Goal: Information Seeking & Learning: Check status

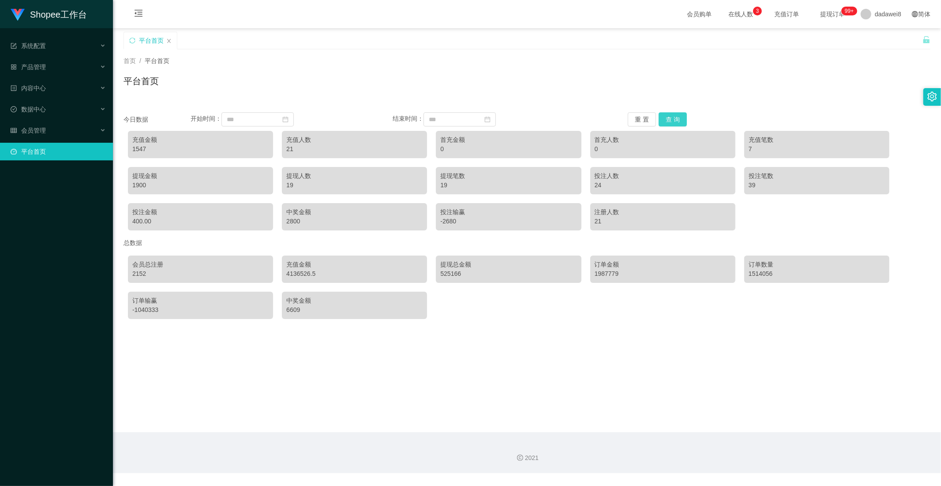
click at [671, 117] on button "查 询" at bounding box center [672, 119] width 28 height 14
click at [47, 122] on div "会员管理" at bounding box center [56, 131] width 113 height 18
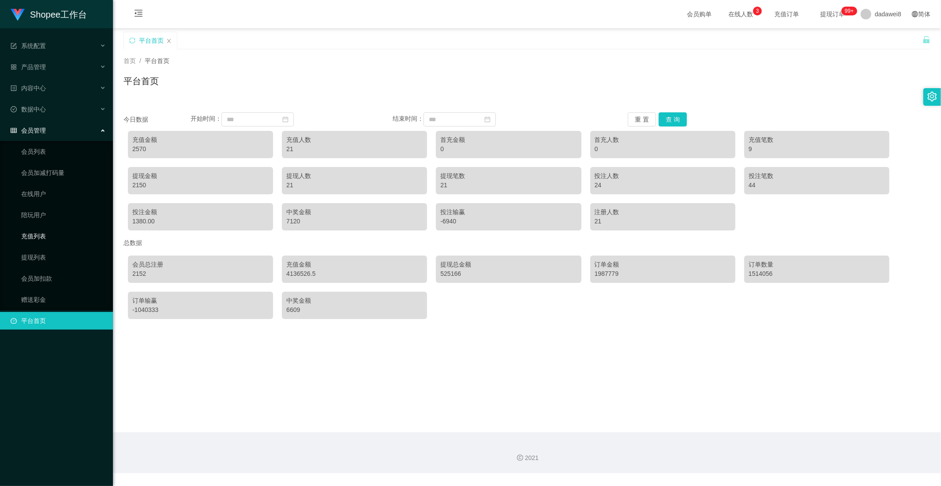
click at [46, 228] on link "充值列表" at bounding box center [63, 237] width 85 height 18
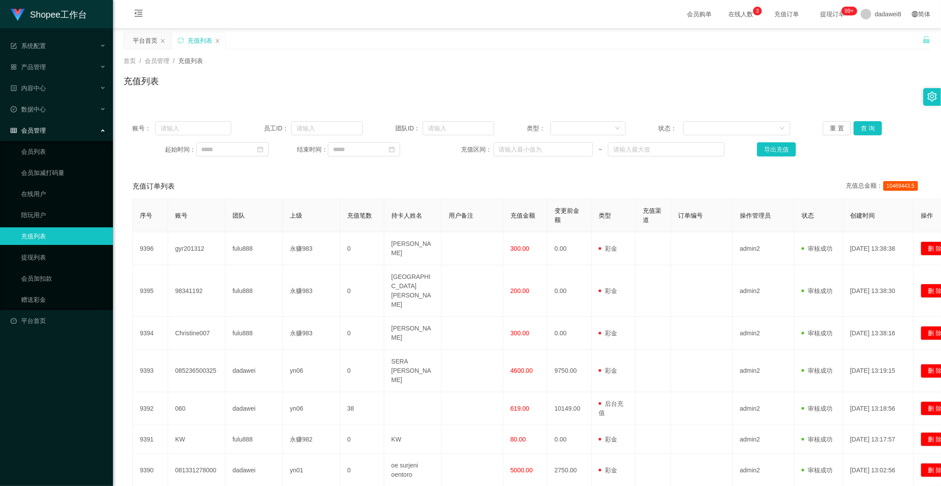
click at [44, 124] on div "会员管理" at bounding box center [56, 131] width 113 height 18
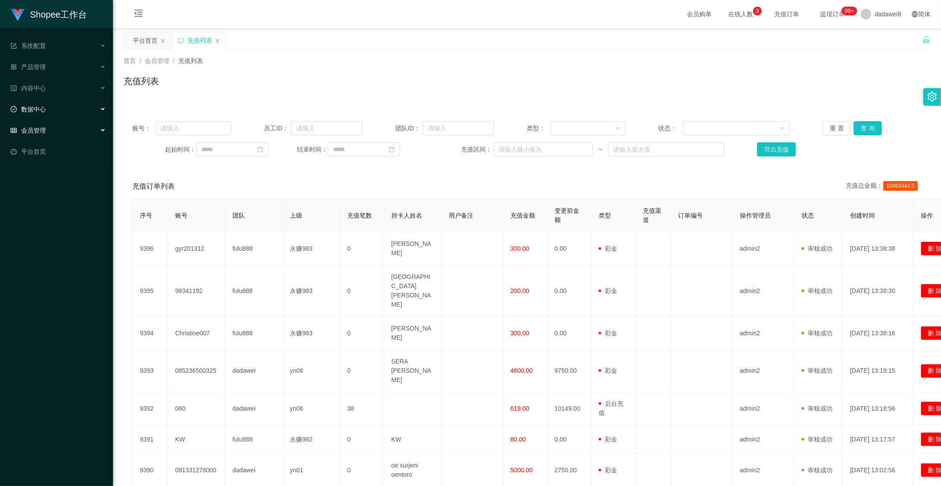
click at [44, 114] on div "数据中心" at bounding box center [56, 110] width 113 height 18
click at [47, 135] on link "员工统计" at bounding box center [63, 131] width 85 height 18
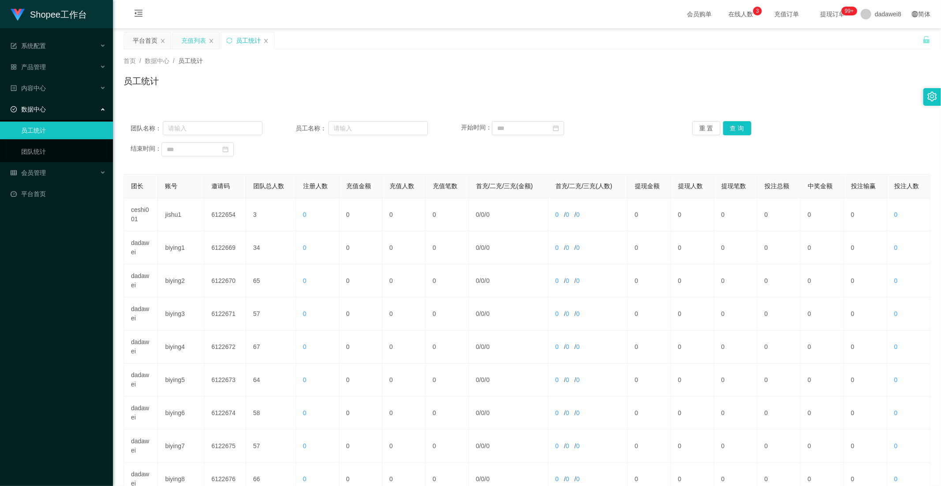
click at [195, 38] on div "充值列表" at bounding box center [193, 40] width 25 height 17
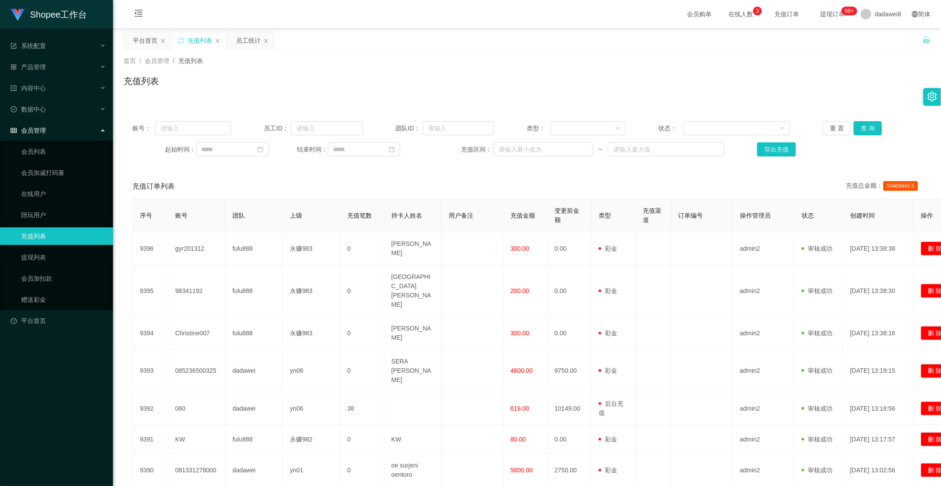
scroll to position [98, 0]
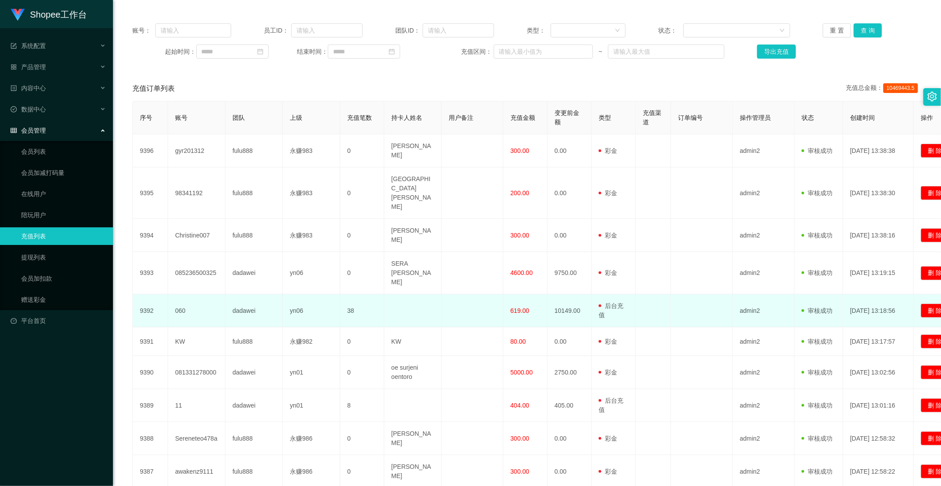
click at [514, 307] on span "619.00" at bounding box center [519, 310] width 19 height 7
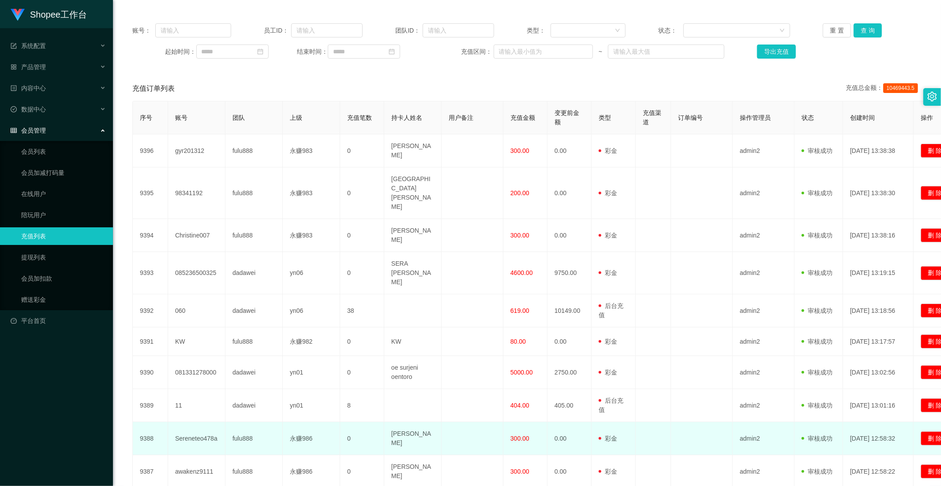
click at [663, 423] on td at bounding box center [653, 439] width 35 height 33
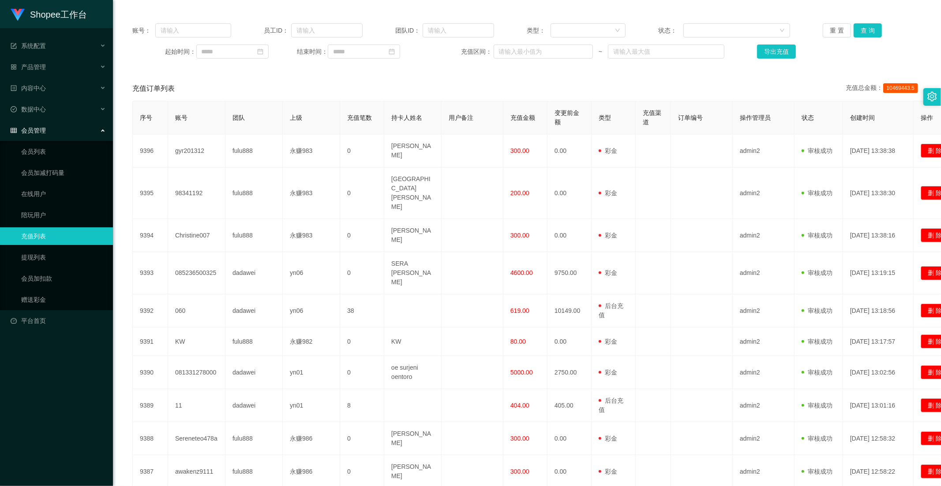
scroll to position [138, 0]
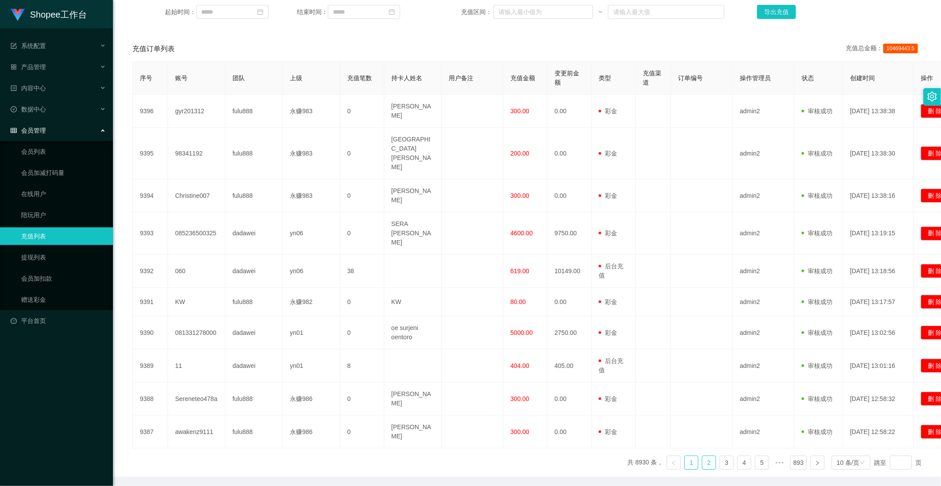
click at [707, 456] on link "2" at bounding box center [708, 462] width 13 height 13
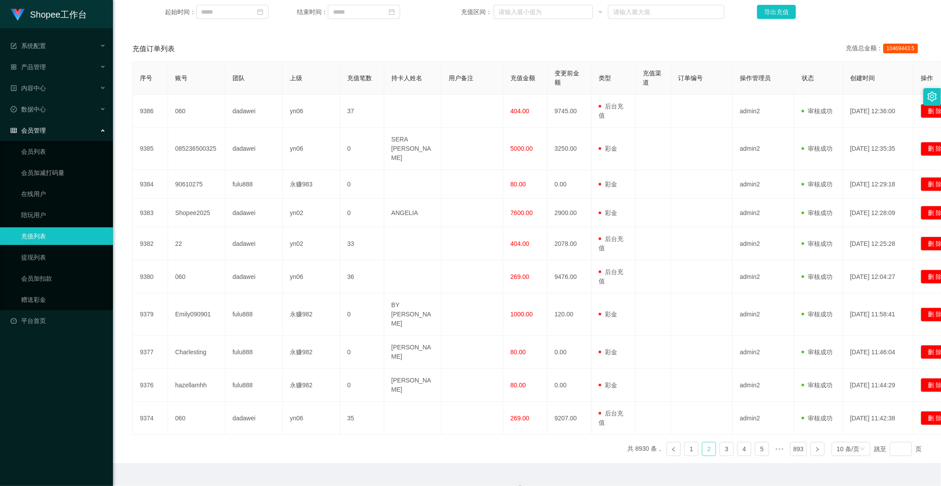
scroll to position [89, 0]
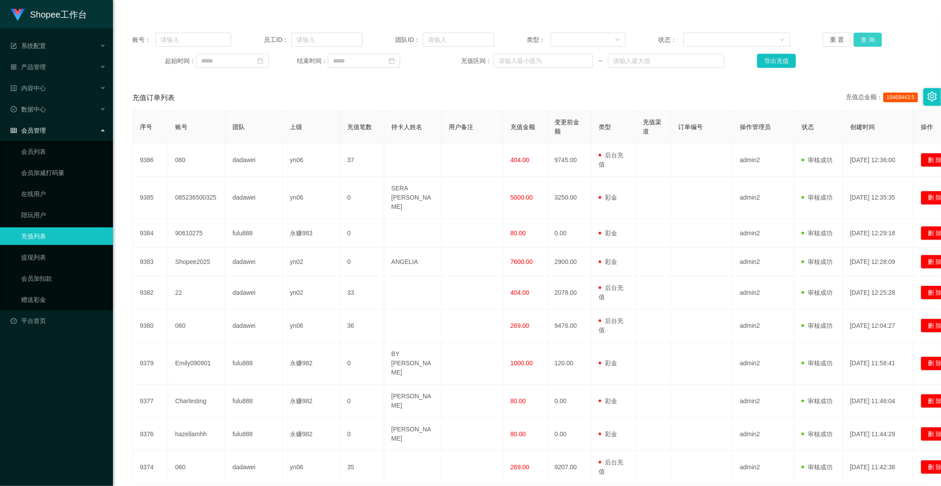
click at [874, 39] on button "查 询" at bounding box center [867, 40] width 28 height 14
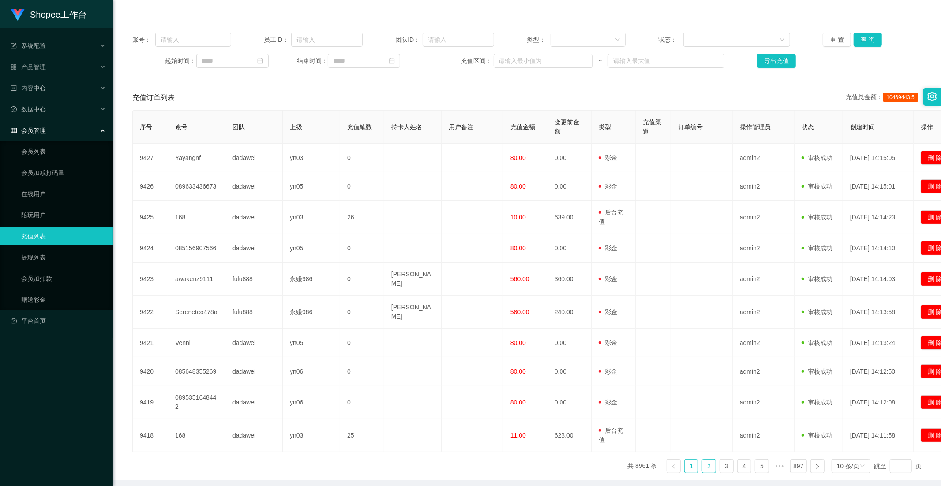
click at [703, 465] on link "2" at bounding box center [708, 466] width 13 height 13
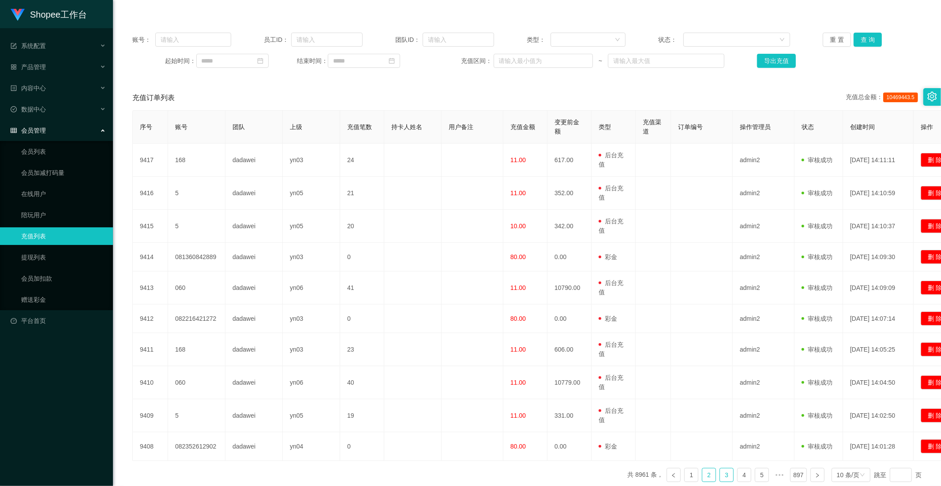
click at [720, 472] on link "3" at bounding box center [726, 475] width 13 height 13
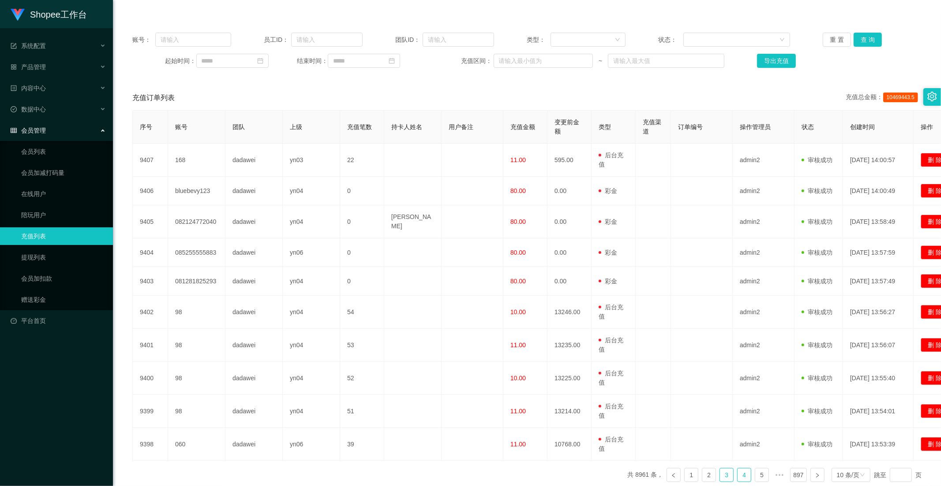
click at [737, 473] on link "4" at bounding box center [743, 475] width 13 height 13
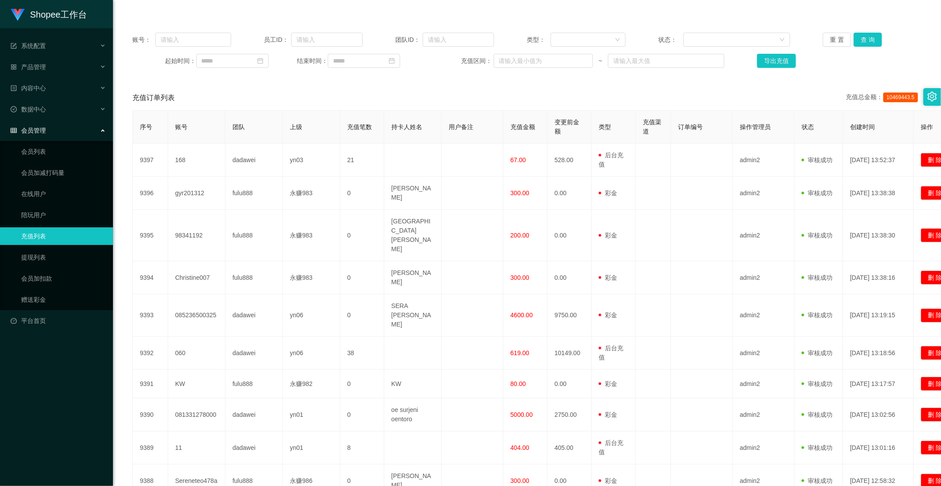
scroll to position [0, 0]
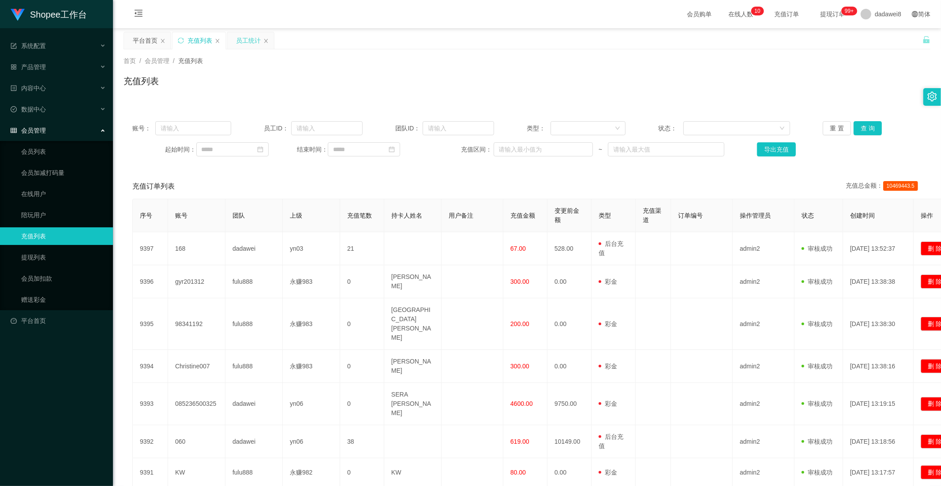
click at [242, 43] on div "员工统计" at bounding box center [248, 40] width 25 height 17
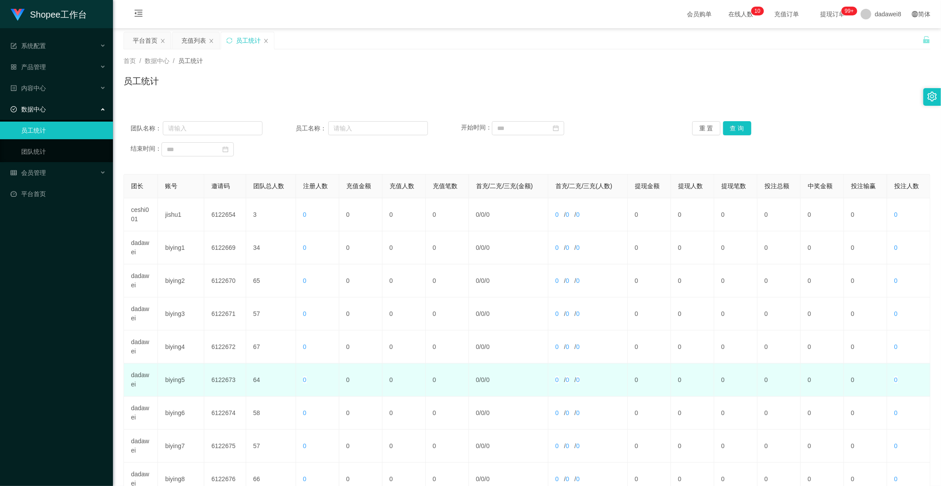
scroll to position [123, 0]
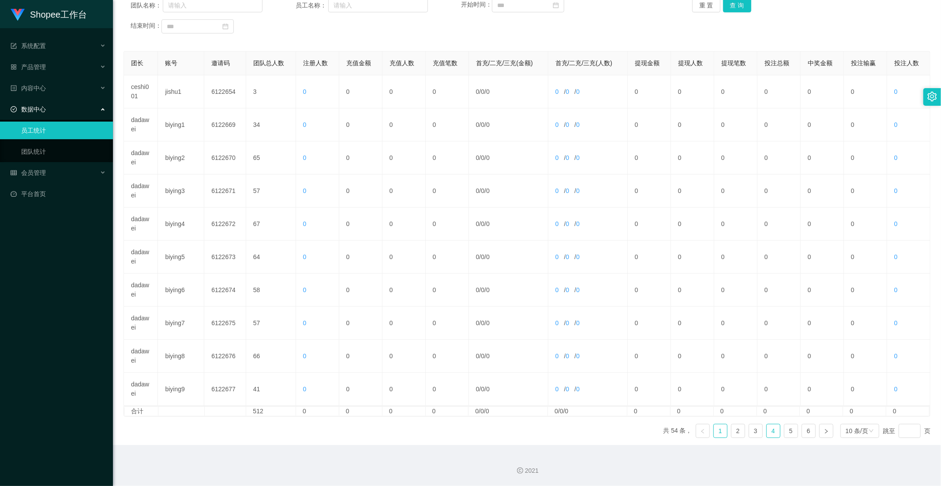
click at [767, 434] on link "4" at bounding box center [773, 431] width 13 height 13
click at [785, 437] on link "5" at bounding box center [790, 431] width 13 height 13
click at [807, 434] on link "6" at bounding box center [808, 431] width 13 height 13
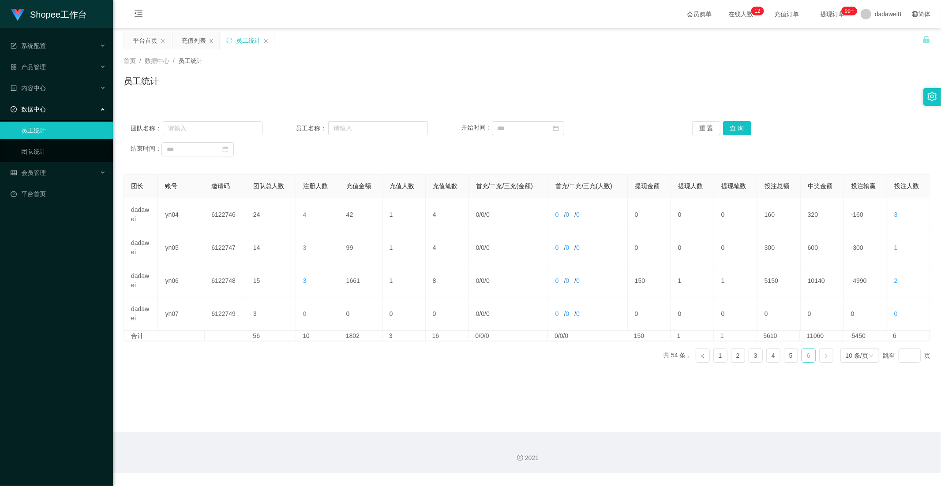
scroll to position [0, 0]
click at [199, 34] on div "充值列表" at bounding box center [193, 40] width 25 height 17
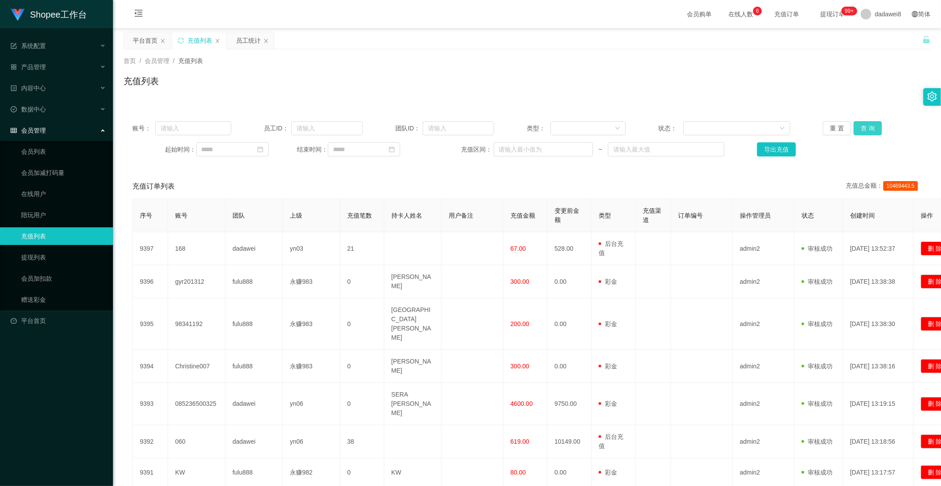
click at [853, 130] on button "查 询" at bounding box center [867, 128] width 28 height 14
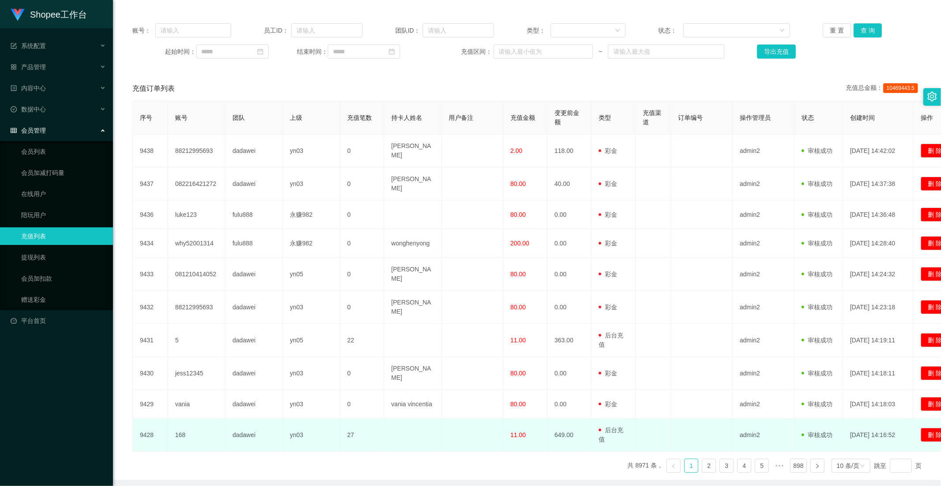
scroll to position [115, 0]
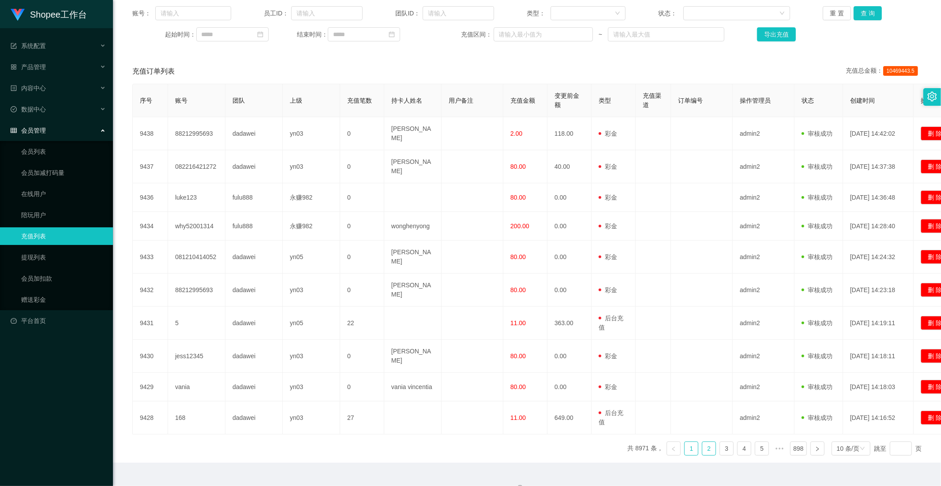
click at [702, 442] on link "2" at bounding box center [708, 448] width 13 height 13
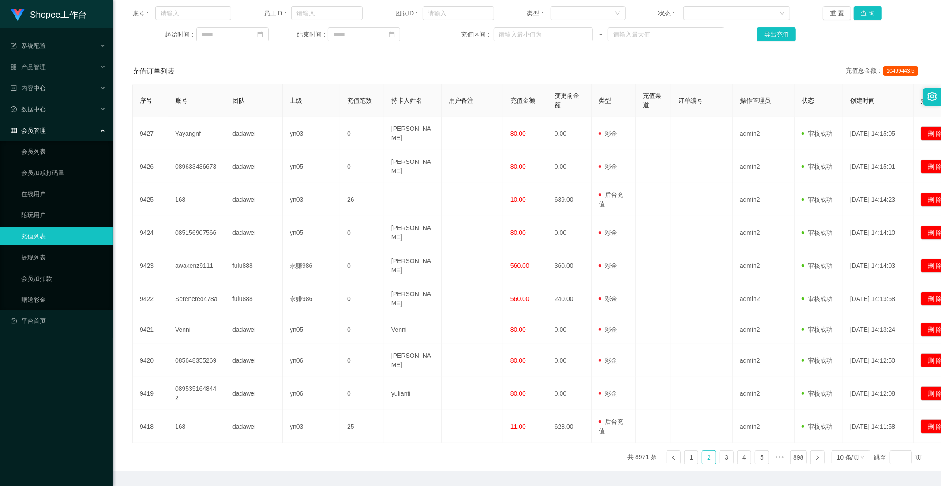
scroll to position [0, 0]
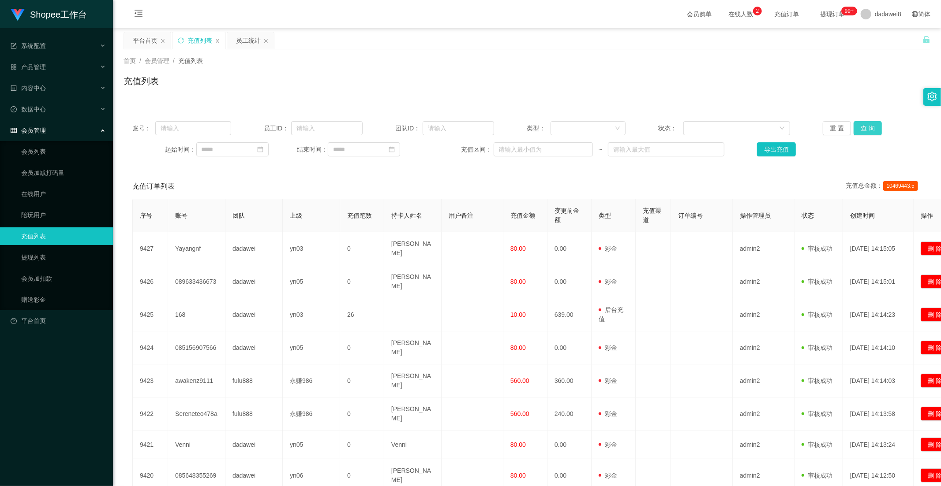
click at [876, 124] on button "查 询" at bounding box center [867, 128] width 28 height 14
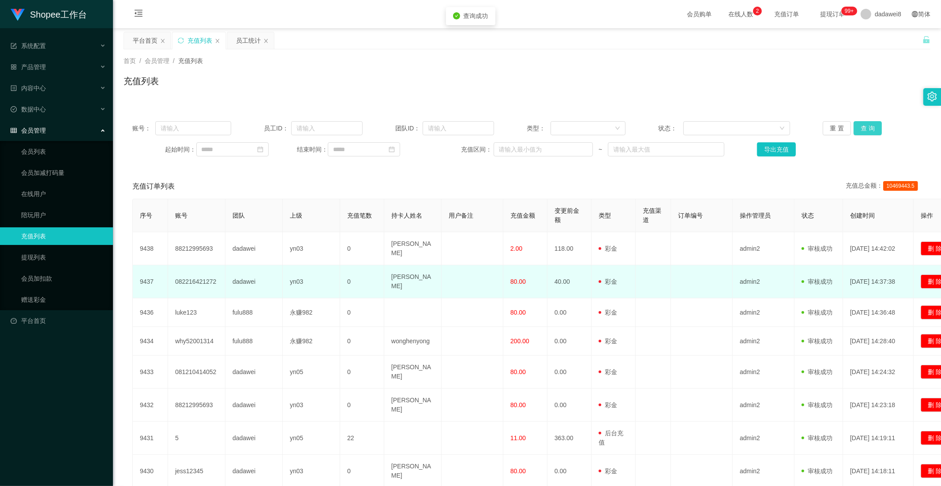
scroll to position [98, 0]
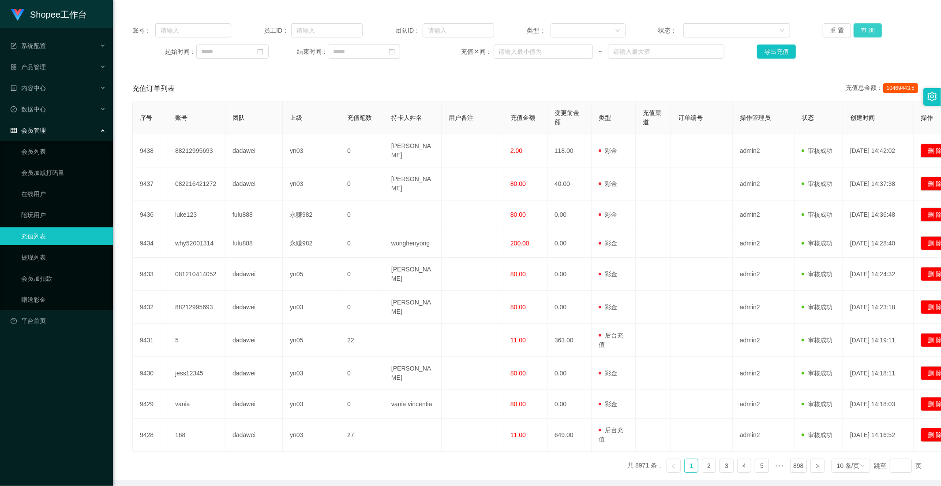
click at [871, 32] on button "查 询" at bounding box center [867, 30] width 28 height 14
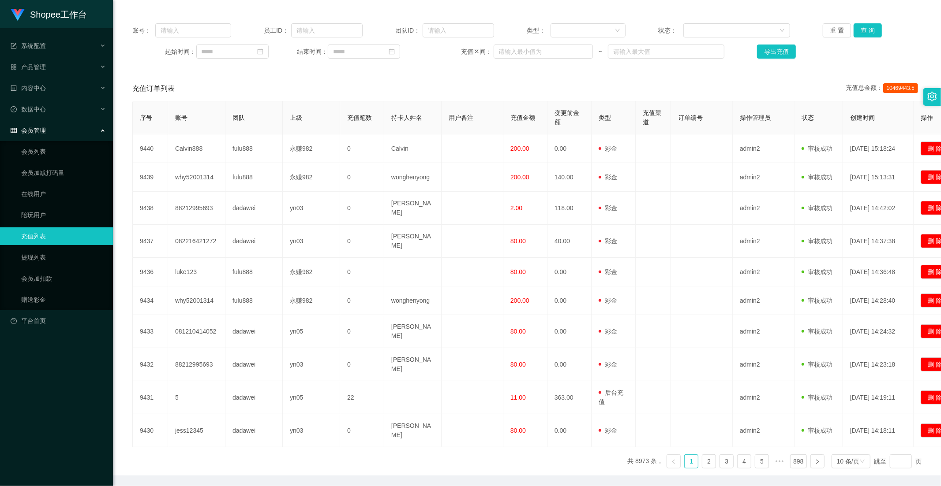
scroll to position [49, 0]
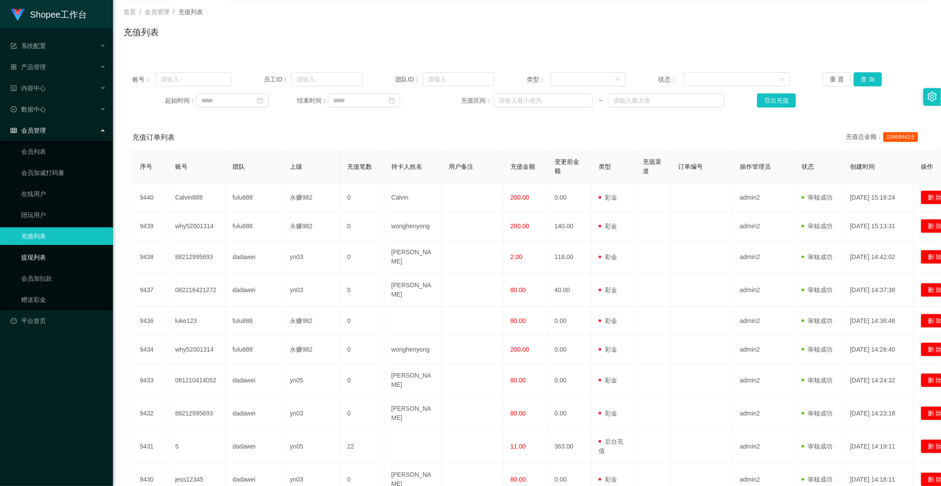
click at [37, 254] on link "提现列表" at bounding box center [63, 258] width 85 height 18
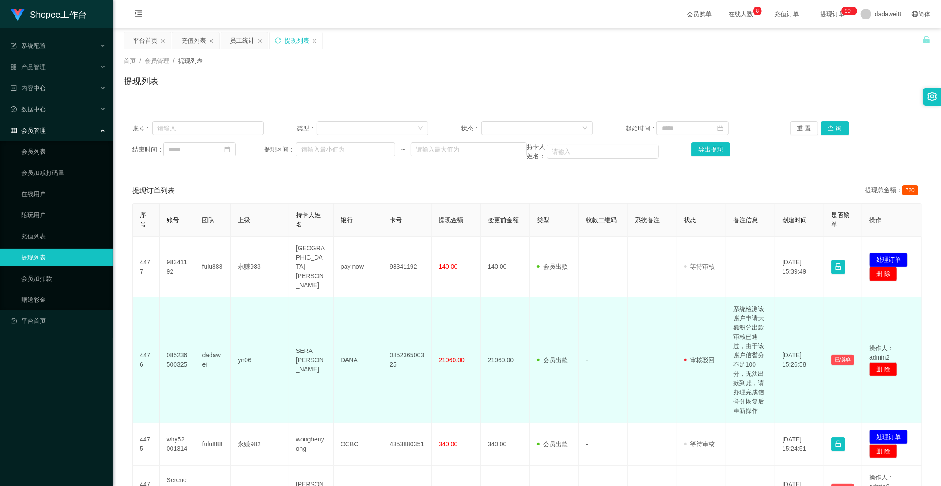
scroll to position [147, 0]
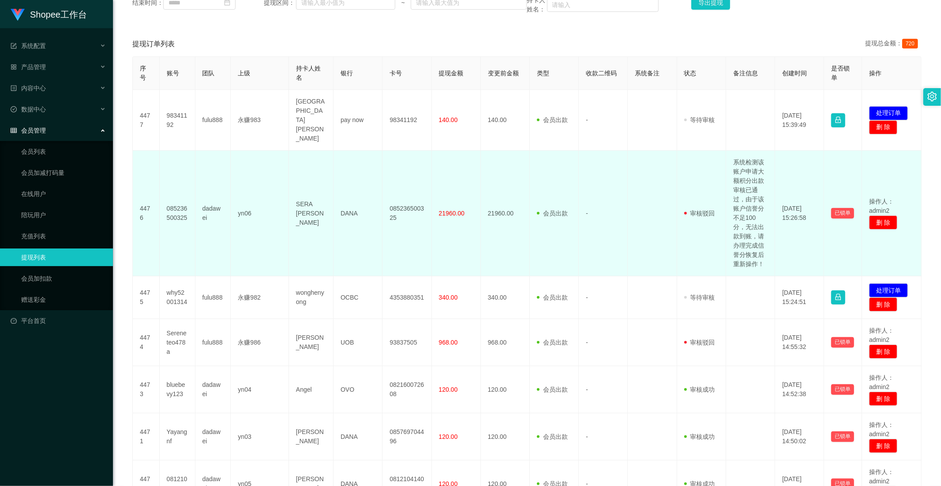
drag, startPoint x: 306, startPoint y: 210, endPoint x: 290, endPoint y: 174, distance: 39.9
click at [290, 174] on td "SERA [PERSON_NAME]" at bounding box center [311, 214] width 45 height 126
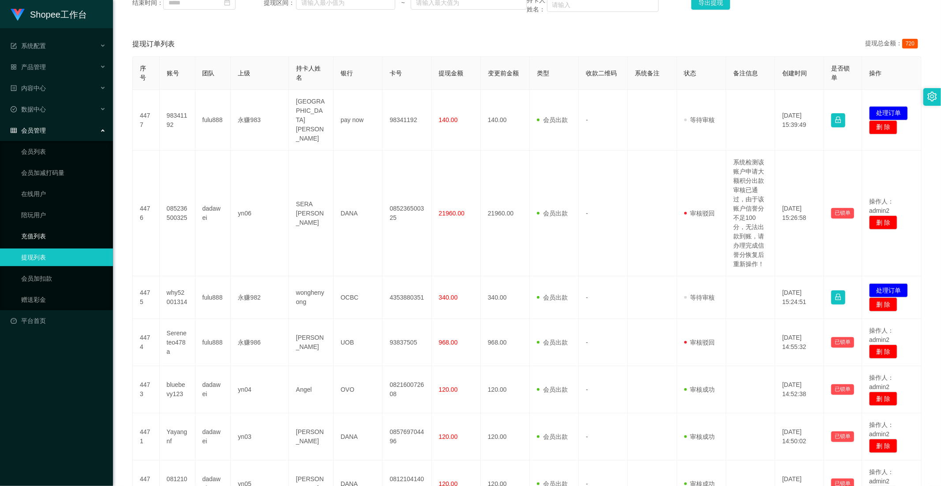
copy td "SERA [PERSON_NAME]"
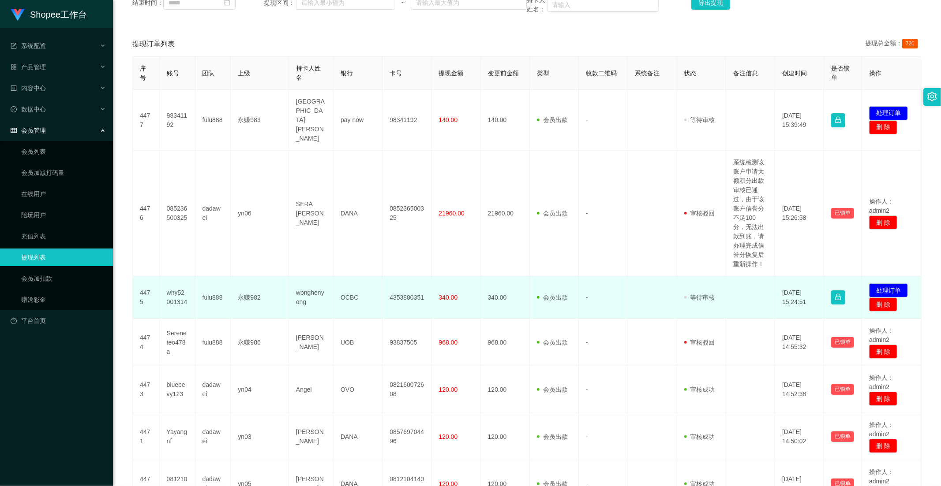
scroll to position [245, 0]
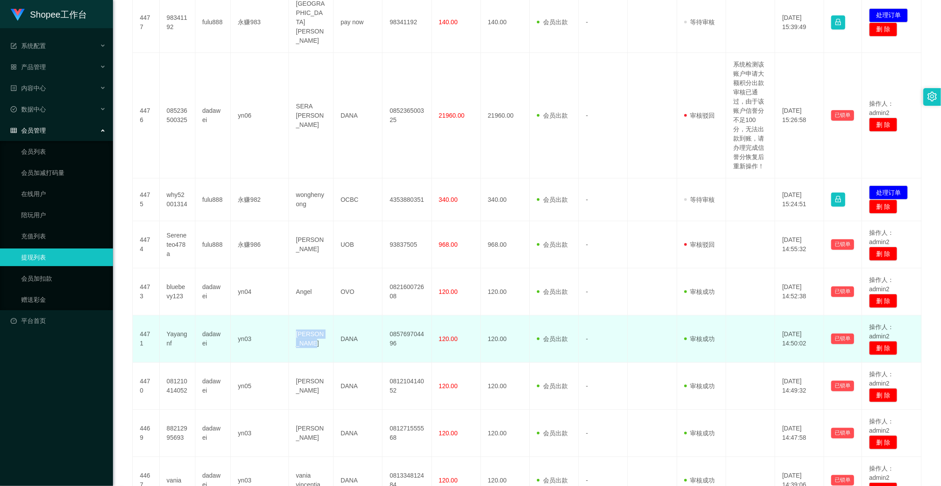
drag, startPoint x: 298, startPoint y: 320, endPoint x: 288, endPoint y: 316, distance: 10.5
click at [289, 316] on td "[PERSON_NAME]" at bounding box center [311, 339] width 45 height 47
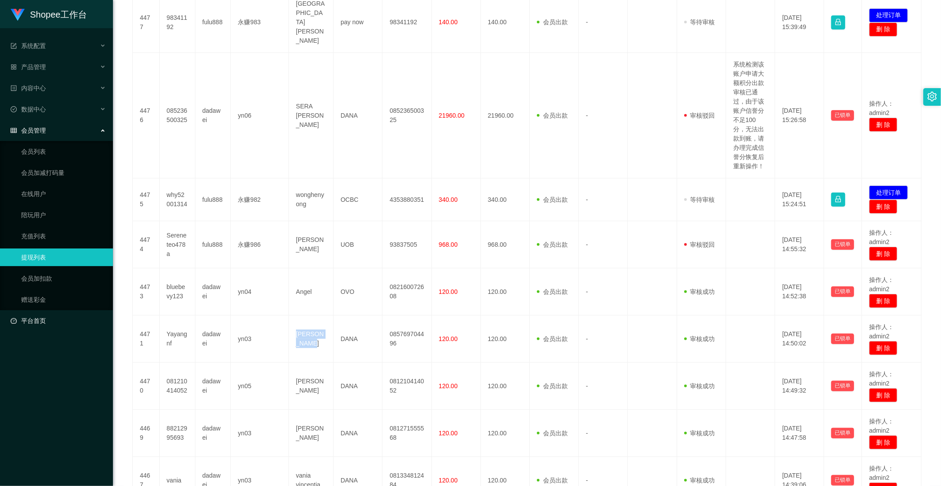
copy td "[PERSON_NAME]"
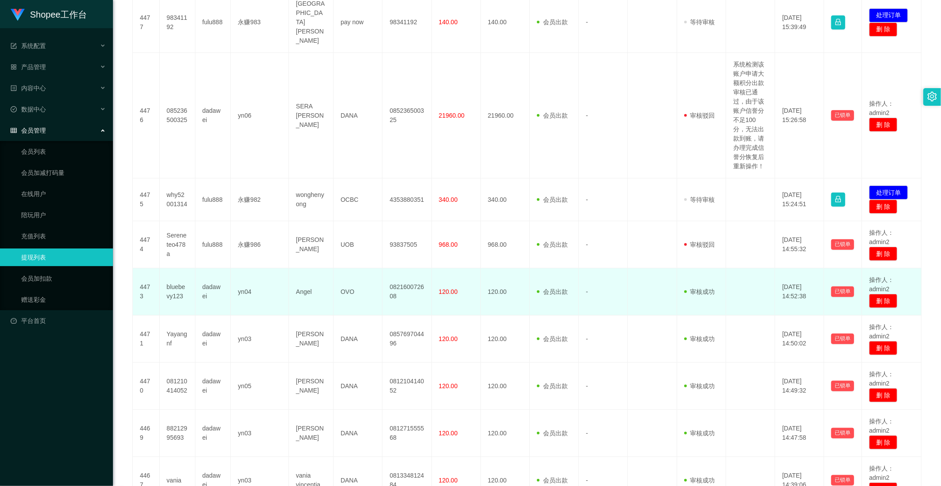
click at [306, 274] on td "Angel" at bounding box center [311, 292] width 45 height 47
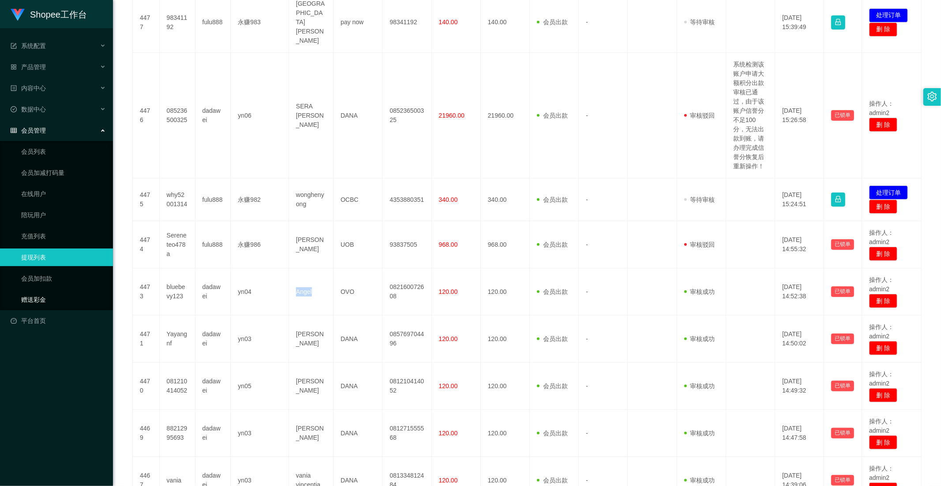
copy td "Angel"
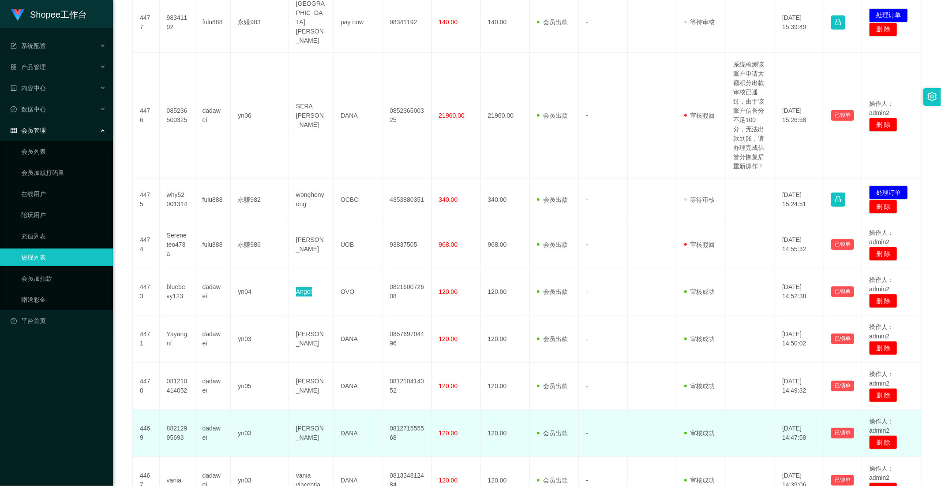
scroll to position [343, 0]
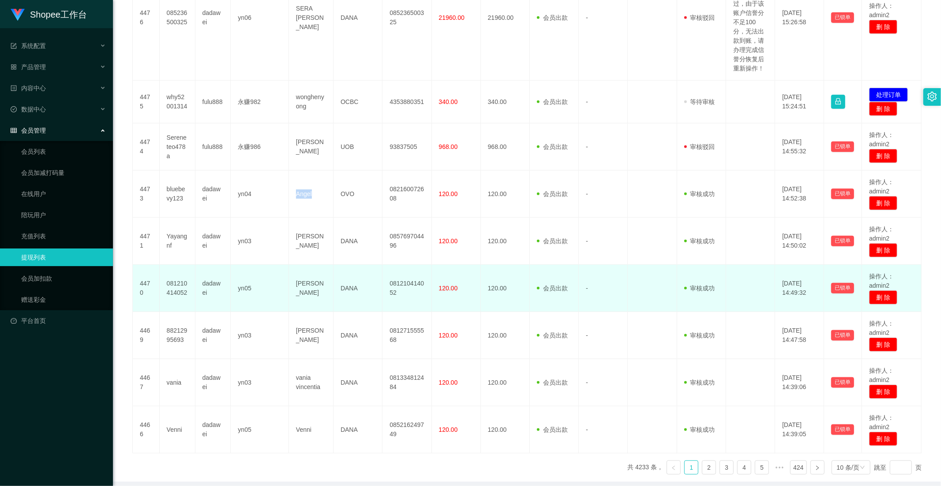
drag, startPoint x: 314, startPoint y: 281, endPoint x: 293, endPoint y: 267, distance: 25.1
click at [293, 267] on td "[PERSON_NAME]" at bounding box center [311, 288] width 45 height 47
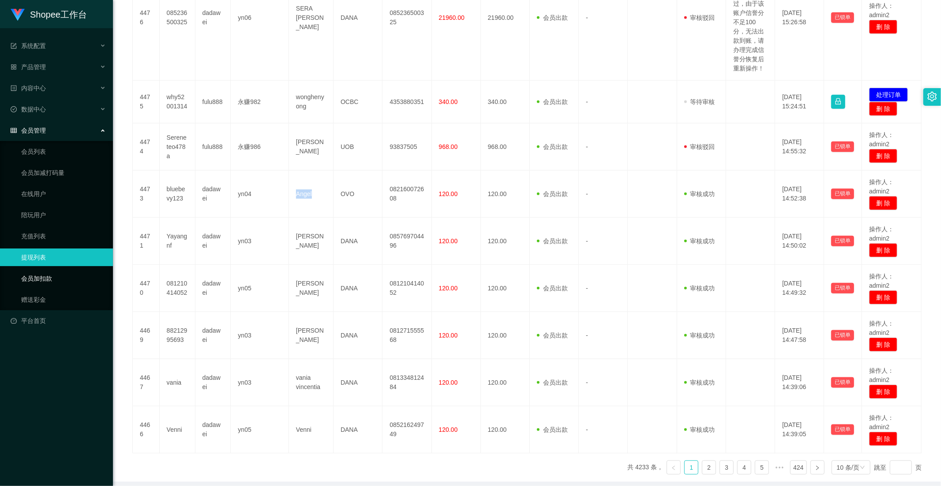
copy td "[PERSON_NAME]"
click at [756, 461] on link "5" at bounding box center [761, 467] width 13 height 13
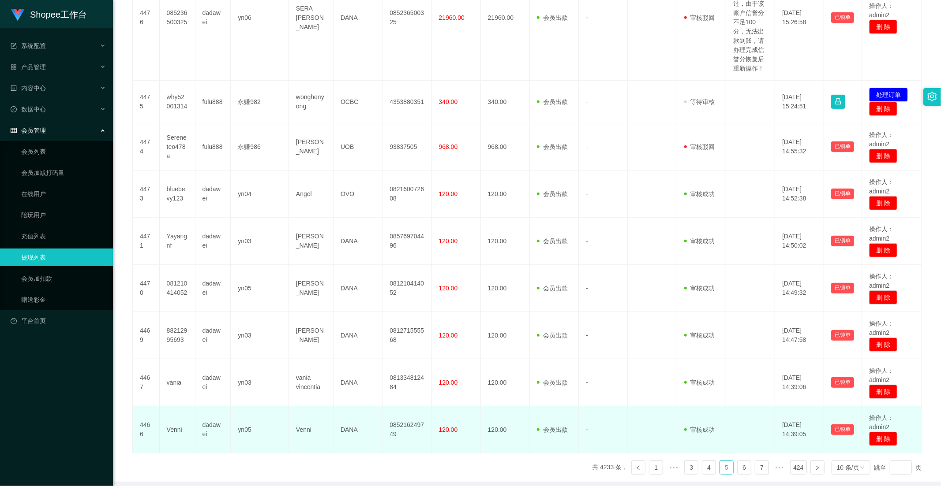
scroll to position [292, 0]
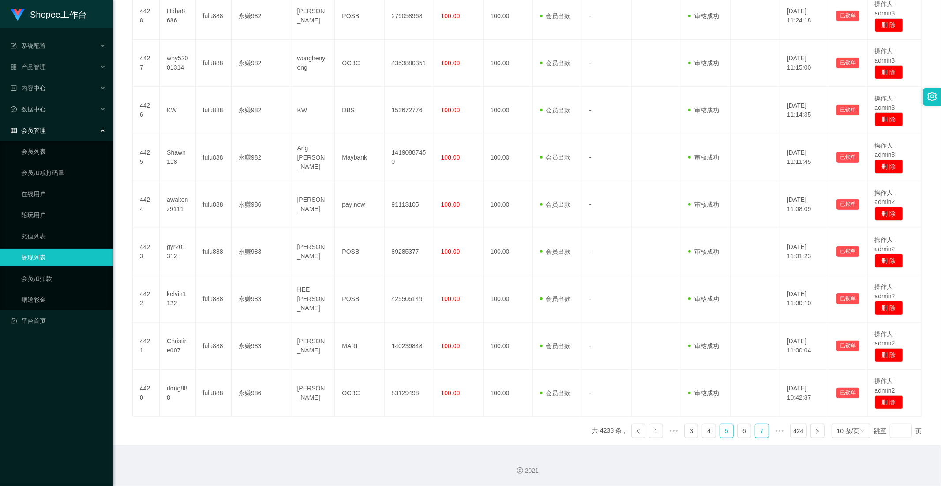
click at [755, 427] on link "7" at bounding box center [761, 431] width 13 height 13
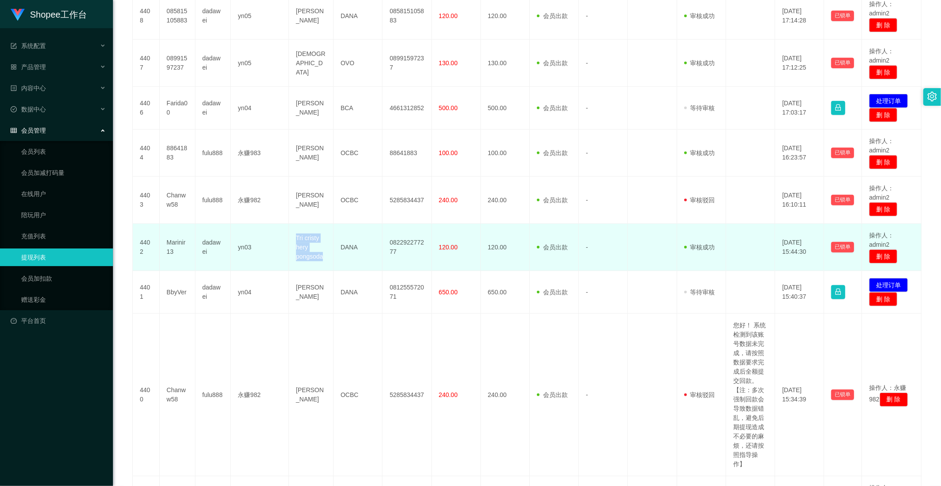
drag, startPoint x: 325, startPoint y: 277, endPoint x: 295, endPoint y: 254, distance: 38.1
click at [295, 254] on td "Tri cristy hery pongsoda" at bounding box center [311, 247] width 45 height 47
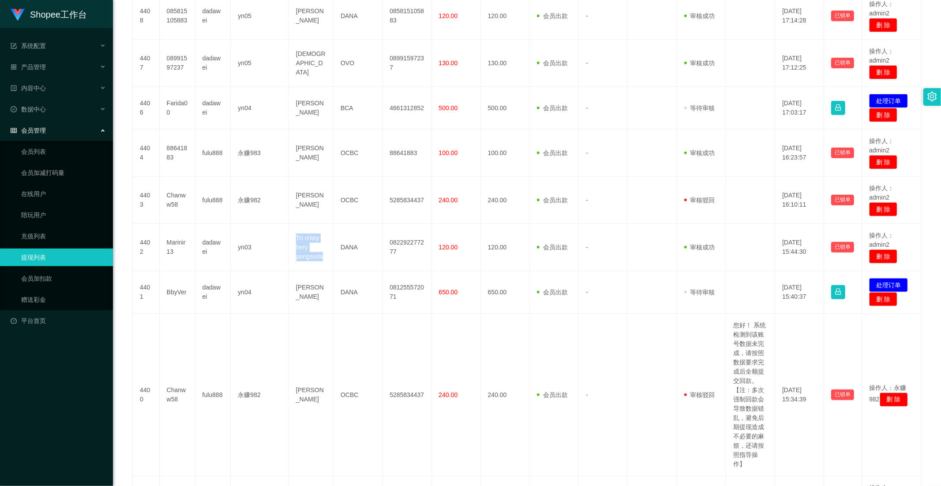
copy td "Tri cristy hery pongsoda"
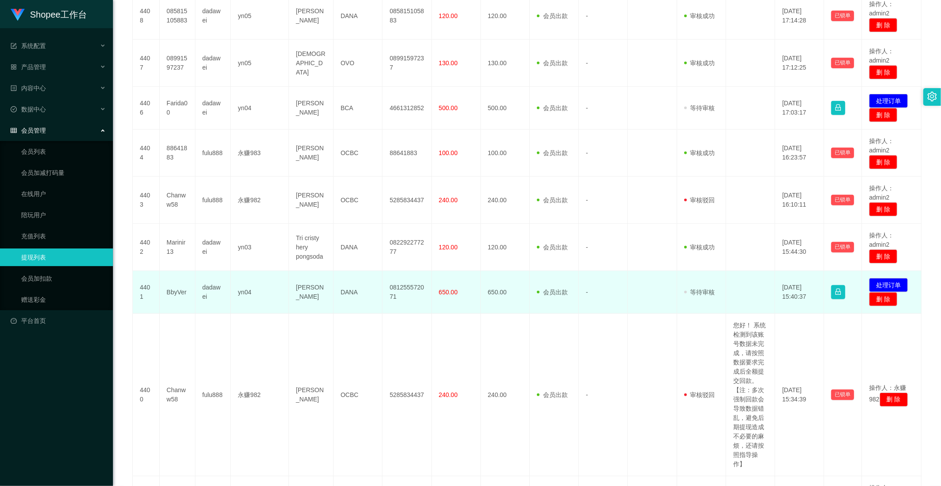
click at [316, 297] on td "[PERSON_NAME]" at bounding box center [311, 292] width 45 height 43
drag, startPoint x: 318, startPoint y: 311, endPoint x: 265, endPoint y: 309, distance: 52.6
click at [287, 300] on tr "4401 BbyVer dadawei yn04 [PERSON_NAME] 081255572071 650.00 650.00 会员出款 人工取款 - 审…" at bounding box center [527, 292] width 789 height 43
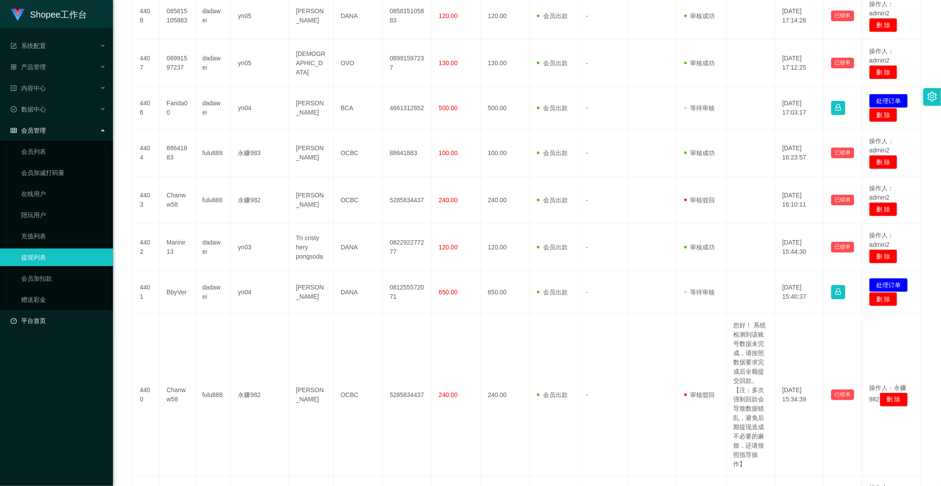
copy tr "[PERSON_NAME]"
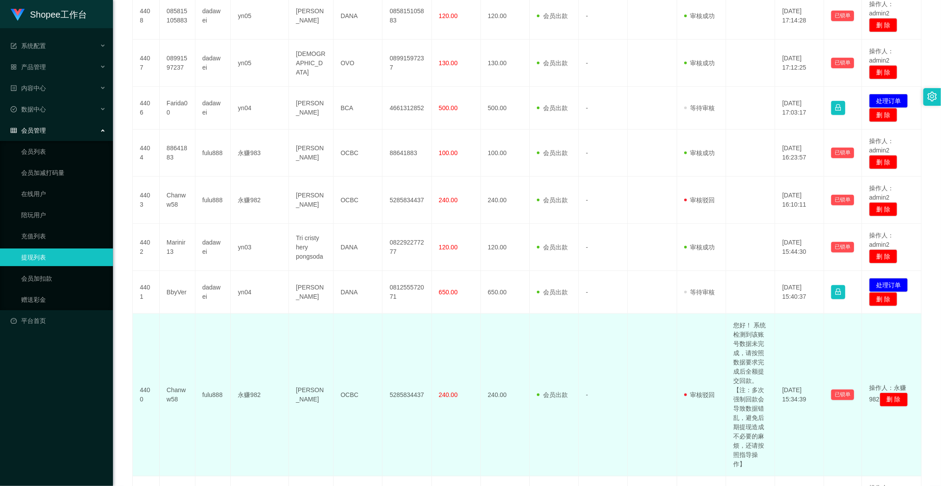
scroll to position [389, 0]
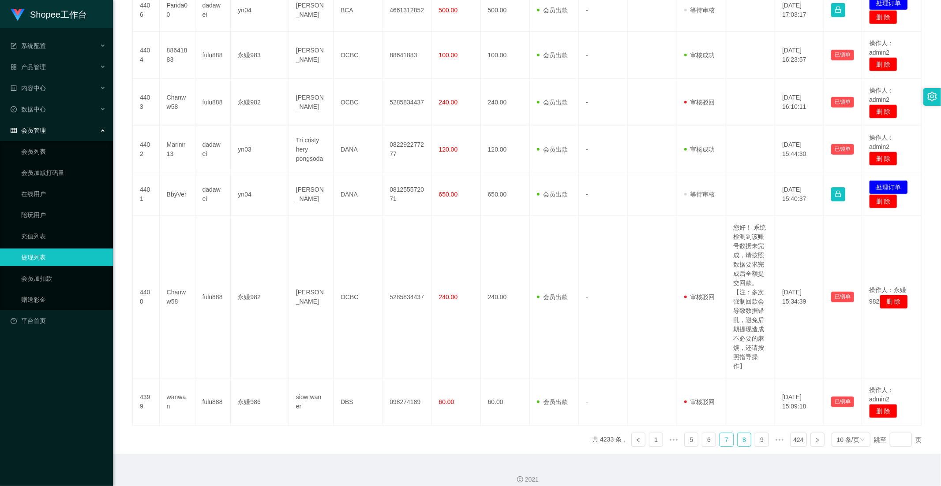
drag, startPoint x: 737, startPoint y: 454, endPoint x: 721, endPoint y: 456, distance: 16.5
click at [737, 447] on link "8" at bounding box center [743, 440] width 13 height 13
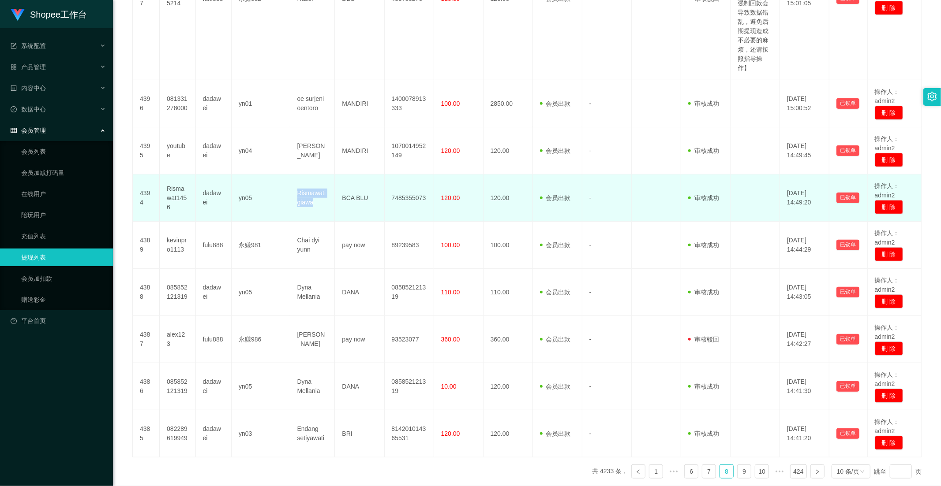
drag, startPoint x: 312, startPoint y: 208, endPoint x: 222, endPoint y: 225, distance: 91.6
click at [292, 195] on td "Rismawati giawa" at bounding box center [312, 198] width 45 height 47
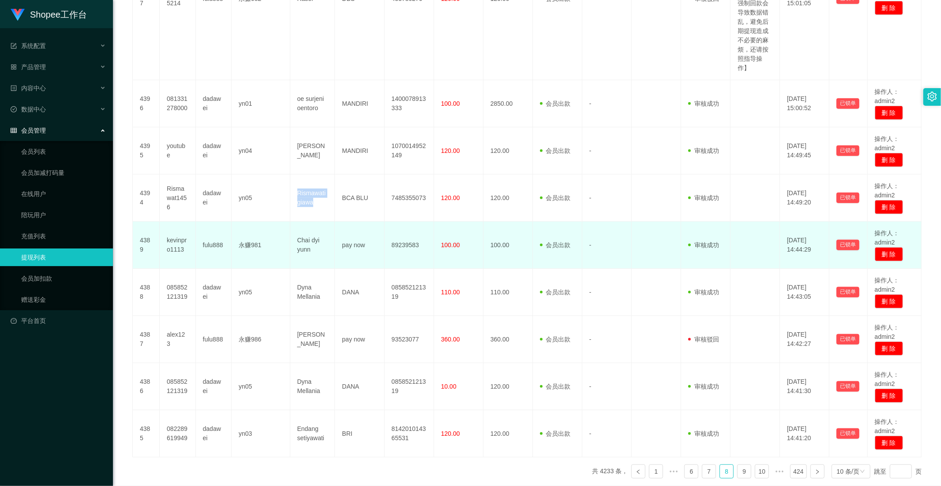
copy td "Rismawati giawa"
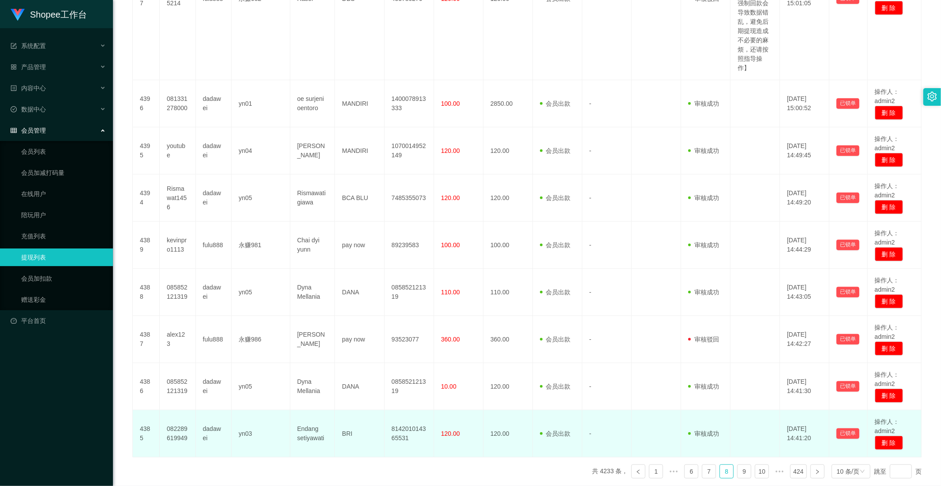
click at [322, 435] on td "Endang setiyawati" at bounding box center [312, 434] width 45 height 47
click at [306, 433] on td "Endang setiyawati" at bounding box center [312, 434] width 45 height 47
copy td "Endang"
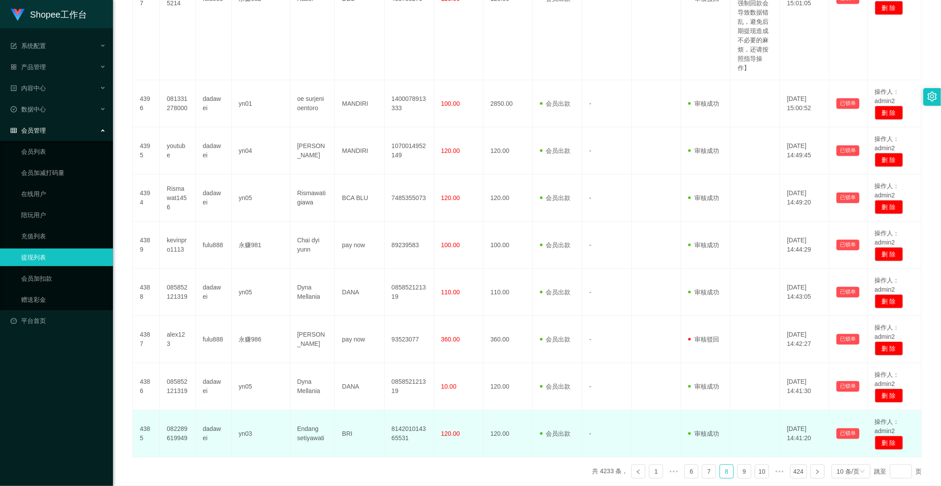
drag, startPoint x: 265, startPoint y: 441, endPoint x: 272, endPoint y: 441, distance: 6.6
click at [270, 441] on td "yn03" at bounding box center [261, 434] width 58 height 47
drag, startPoint x: 327, startPoint y: 441, endPoint x: 290, endPoint y: 426, distance: 39.7
click at [290, 426] on td "Endang setiyawati" at bounding box center [312, 434] width 45 height 47
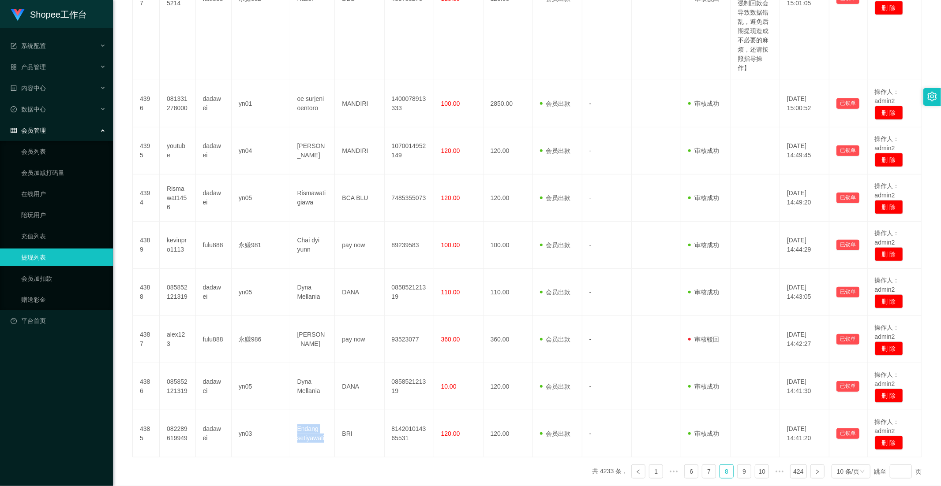
copy td "Endang setiyawati"
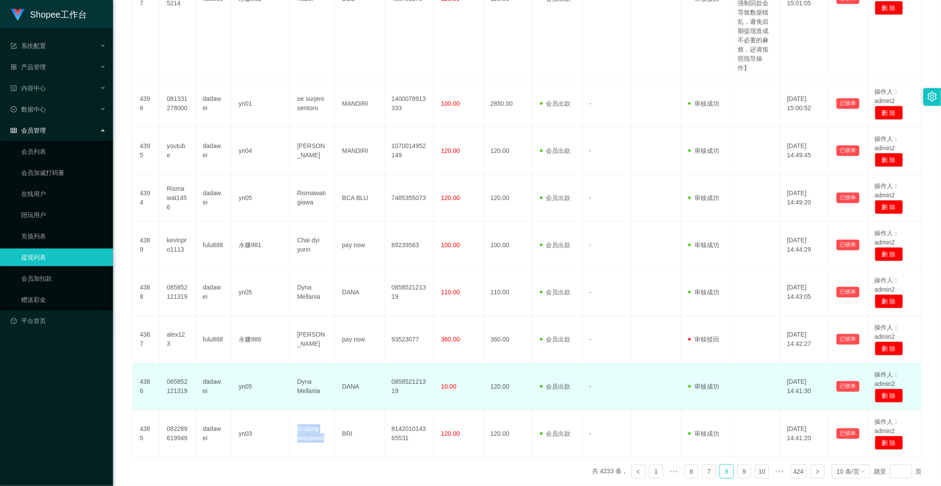
click at [259, 375] on td "yn05" at bounding box center [261, 386] width 58 height 47
drag, startPoint x: 298, startPoint y: 385, endPoint x: 323, endPoint y: 396, distance: 27.7
click at [323, 396] on td "Dyna Mellania" at bounding box center [312, 386] width 45 height 47
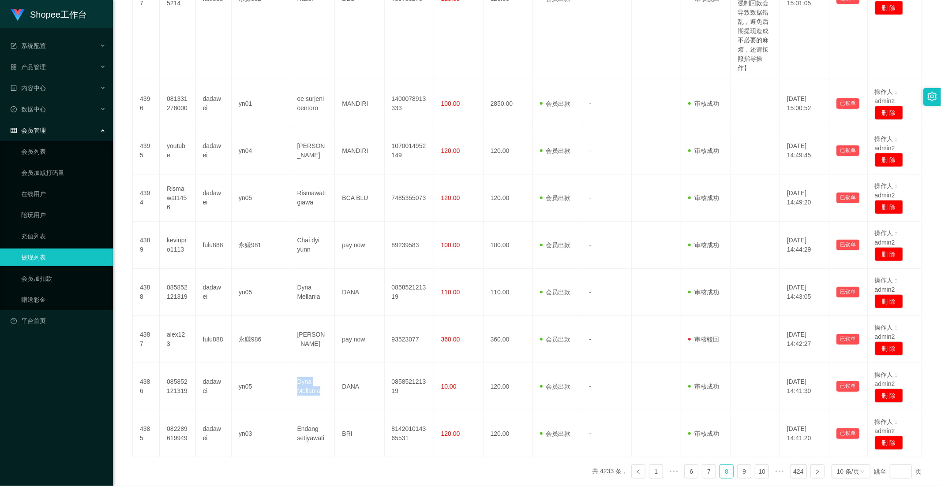
copy td "Dyna Mellania"
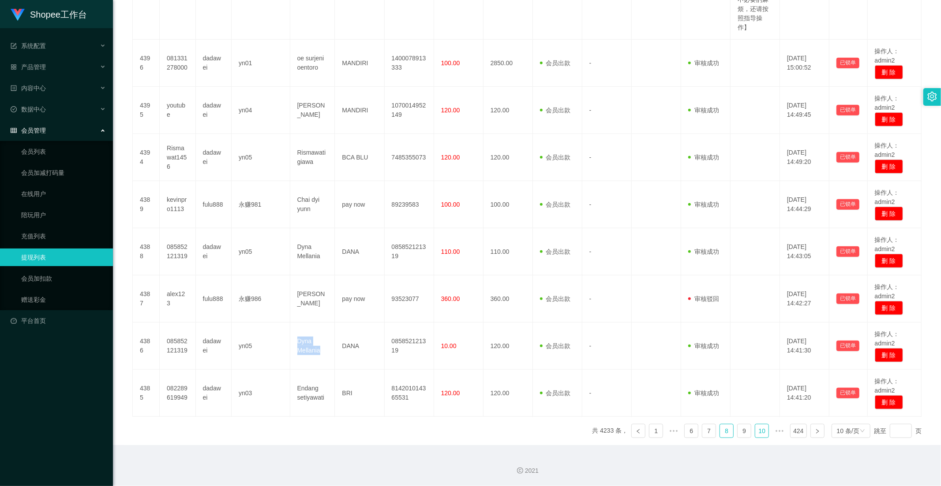
click at [755, 428] on link "10" at bounding box center [761, 431] width 13 height 13
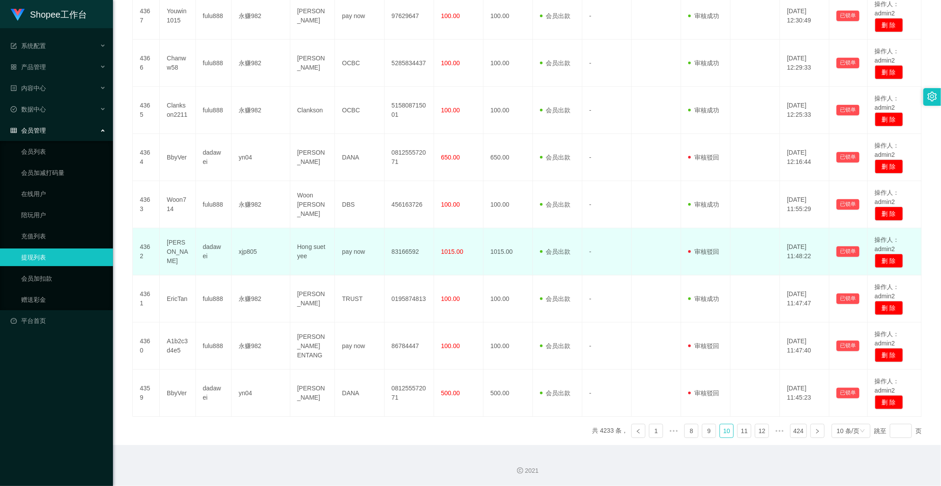
scroll to position [292, 0]
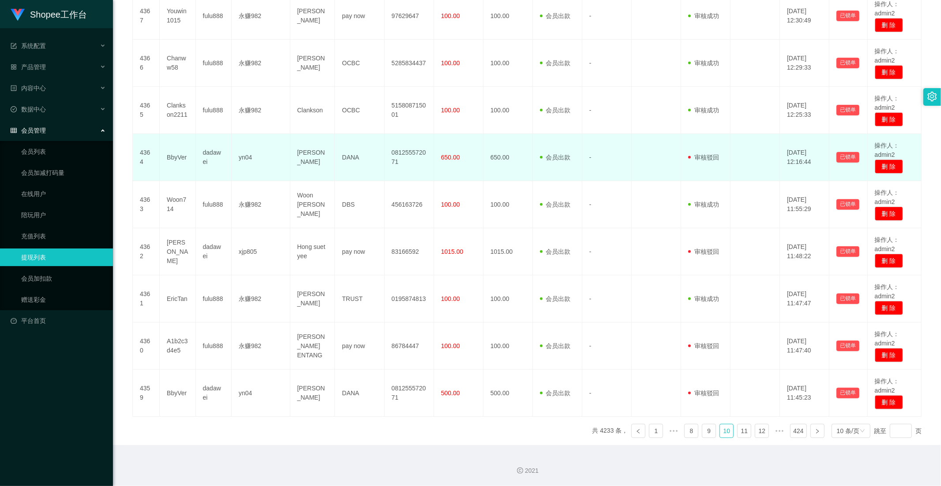
click at [310, 161] on td "[PERSON_NAME]" at bounding box center [312, 157] width 45 height 47
click at [309, 170] on td "[PERSON_NAME]" at bounding box center [312, 157] width 45 height 47
click at [319, 166] on td "[PERSON_NAME]" at bounding box center [312, 157] width 45 height 47
drag, startPoint x: 318, startPoint y: 170, endPoint x: 281, endPoint y: 149, distance: 42.3
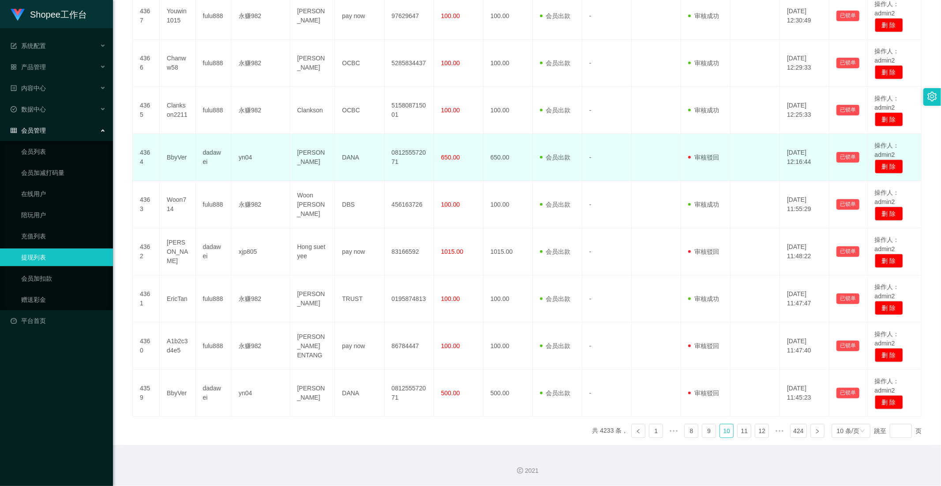
click at [281, 149] on tr "4364 BbyVer dadawei yn04 [PERSON_NAME] 081255572071 650.00 650.00 会员出款 人工取款 - 审…" at bounding box center [527, 157] width 789 height 47
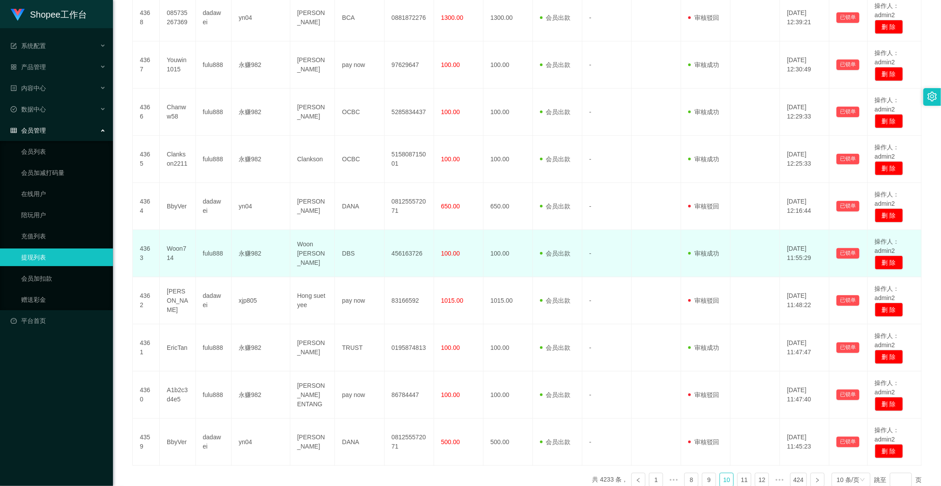
scroll to position [193, 0]
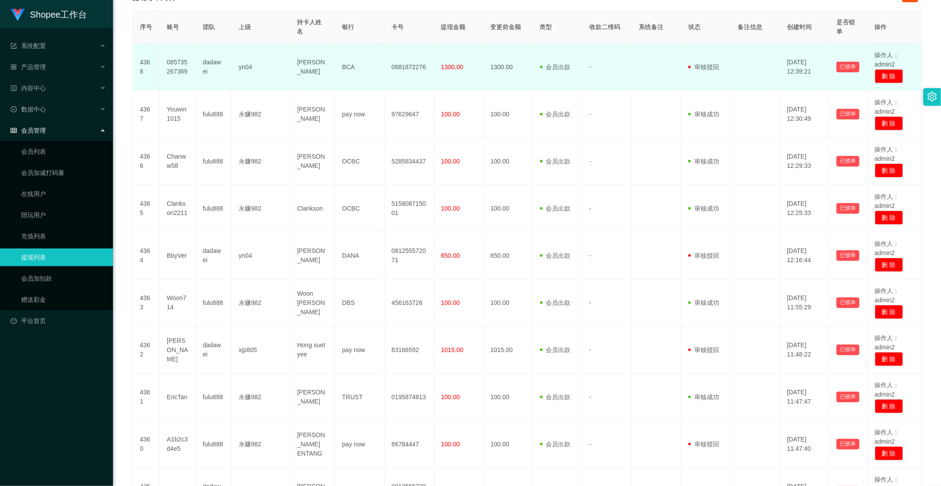
drag, startPoint x: 318, startPoint y: 77, endPoint x: 288, endPoint y: 51, distance: 39.7
click at [288, 51] on tr "4368 085735267369 dadawei yn04 Fuad Habib Ar Rozi BCA 0881872276 1300.00 1300.0…" at bounding box center [527, 67] width 789 height 47
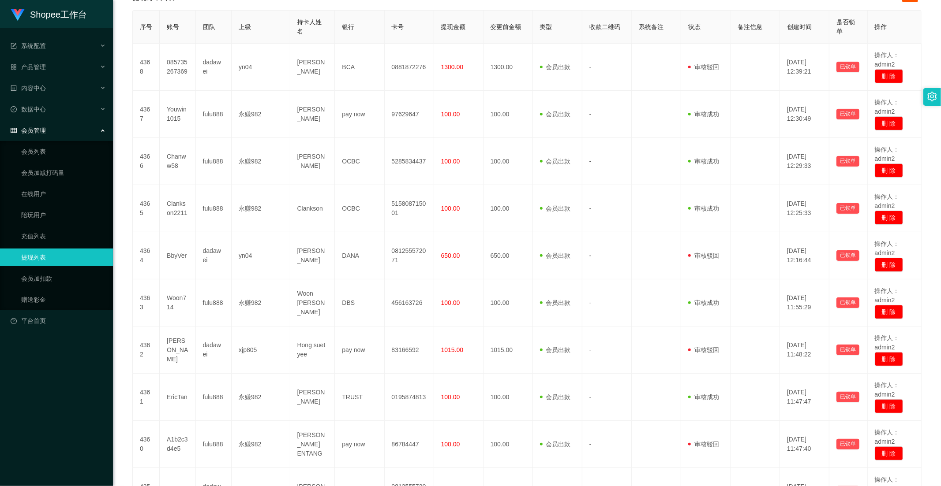
scroll to position [292, 0]
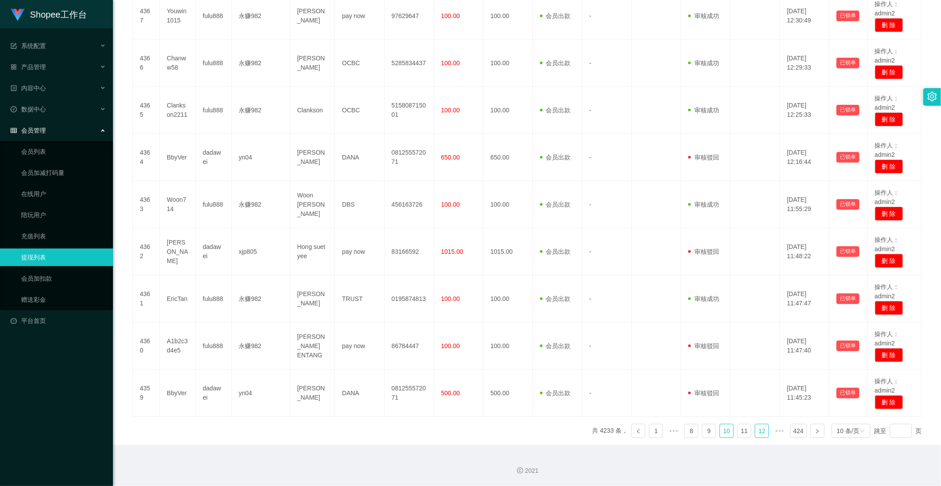
click at [755, 425] on link "12" at bounding box center [761, 431] width 13 height 13
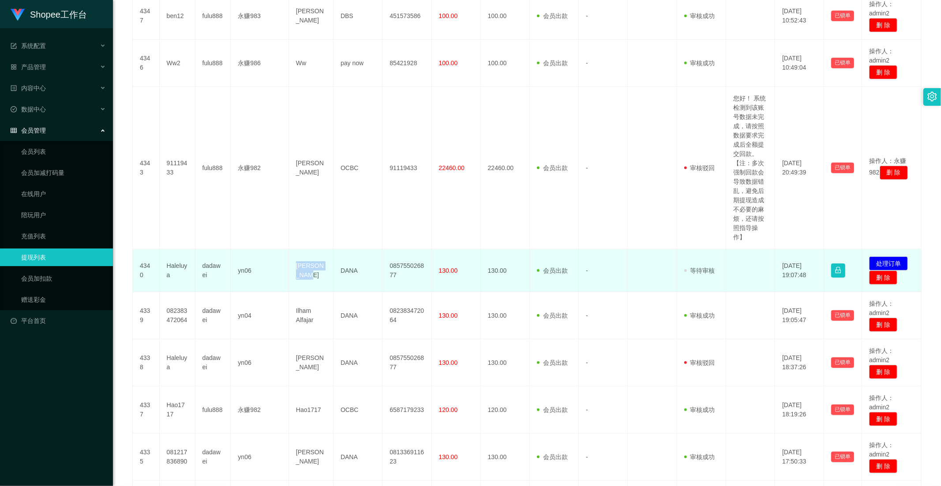
drag, startPoint x: 325, startPoint y: 279, endPoint x: 289, endPoint y: 261, distance: 40.4
click at [289, 261] on td "[PERSON_NAME]" at bounding box center [311, 271] width 45 height 43
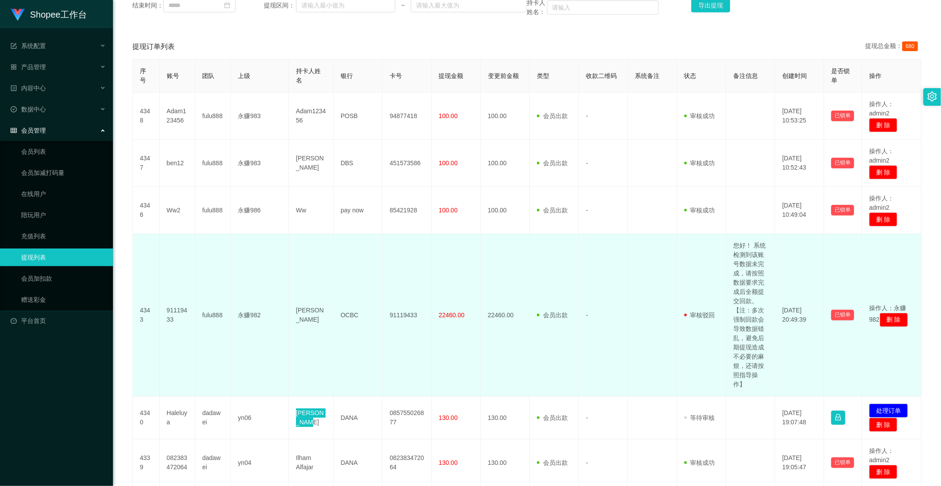
scroll to position [340, 0]
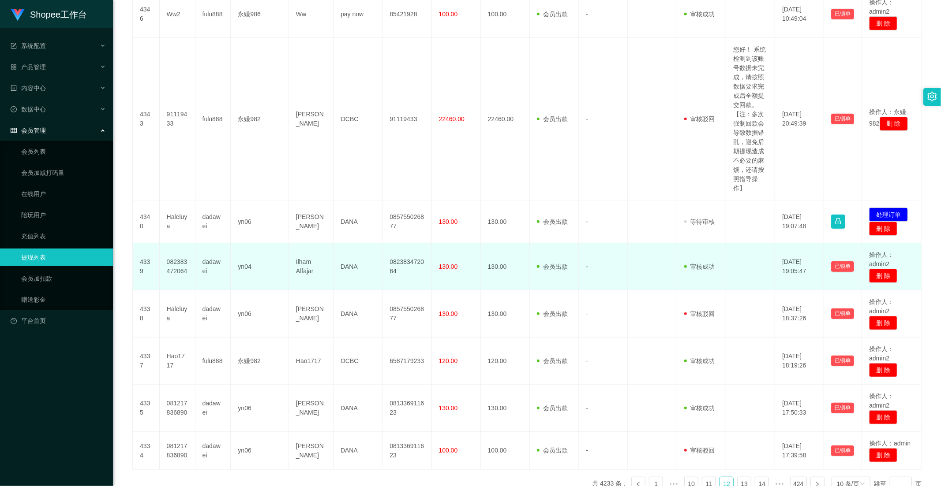
click at [326, 267] on td "Ilham Alfajar" at bounding box center [311, 266] width 45 height 47
drag, startPoint x: 311, startPoint y: 273, endPoint x: 293, endPoint y: 266, distance: 19.6
click at [293, 266] on td "Ilham Alfajar" at bounding box center [311, 266] width 45 height 47
click at [294, 266] on td "Ilham Alfajar" at bounding box center [311, 266] width 45 height 47
drag, startPoint x: 296, startPoint y: 264, endPoint x: 317, endPoint y: 276, distance: 24.5
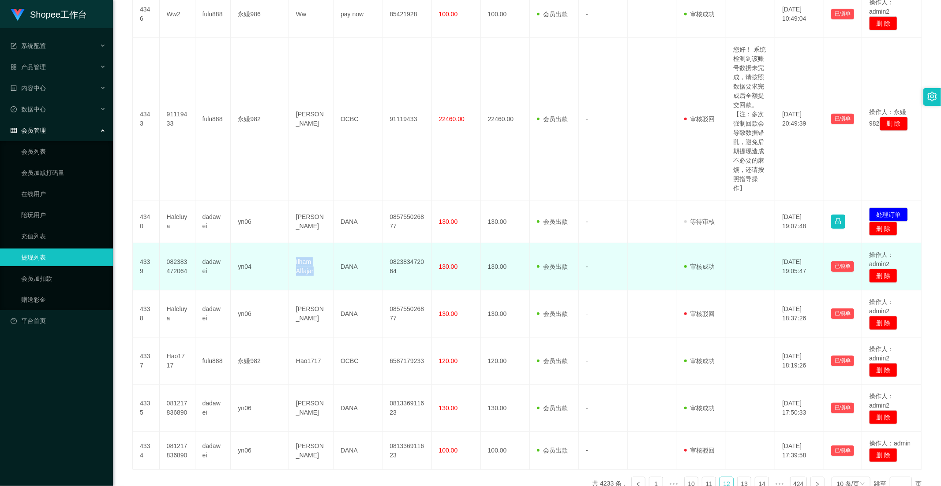
click at [317, 276] on td "Ilham Alfajar" at bounding box center [311, 266] width 45 height 47
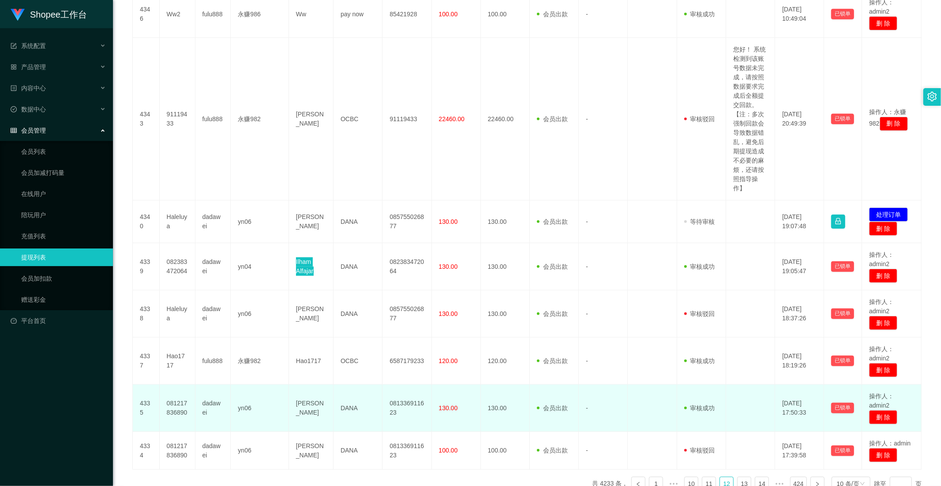
scroll to position [393, 0]
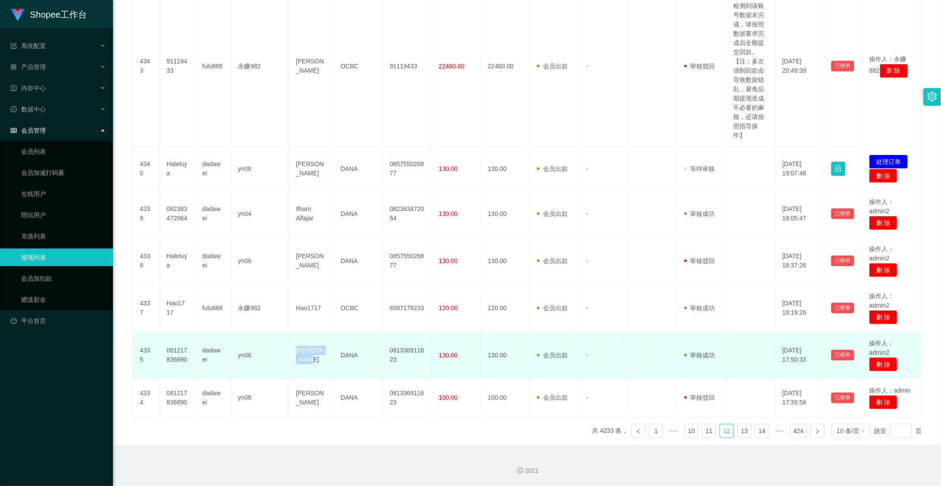
drag, startPoint x: 293, startPoint y: 351, endPoint x: 328, endPoint y: 359, distance: 36.3
click at [328, 359] on td "[PERSON_NAME]" at bounding box center [311, 355] width 45 height 47
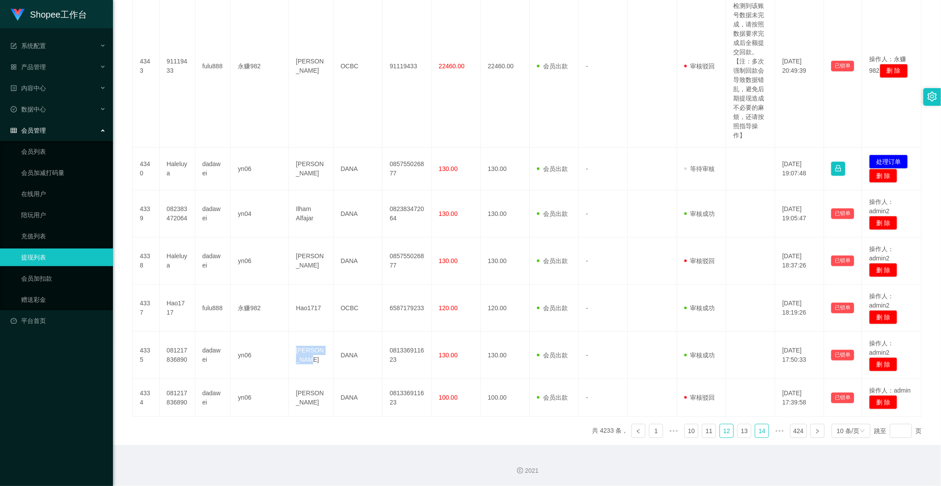
click at [755, 430] on link "14" at bounding box center [761, 431] width 13 height 13
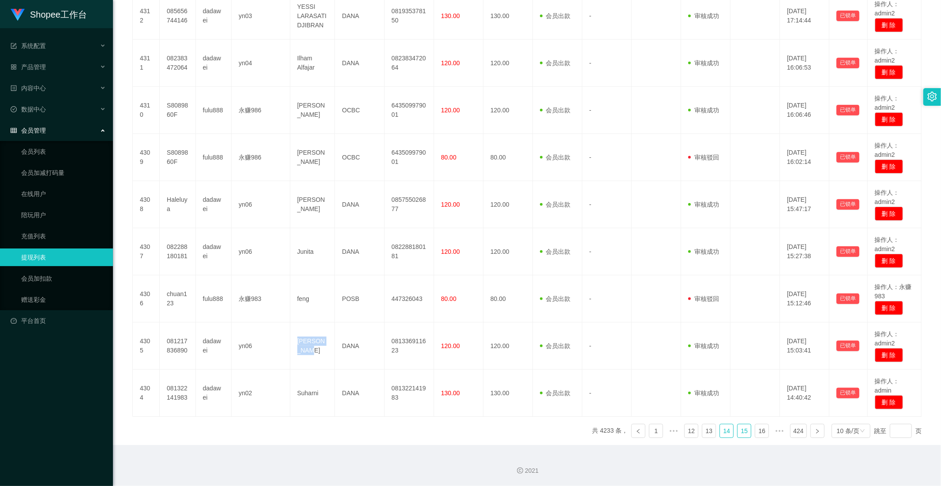
click at [737, 429] on link "15" at bounding box center [743, 431] width 13 height 13
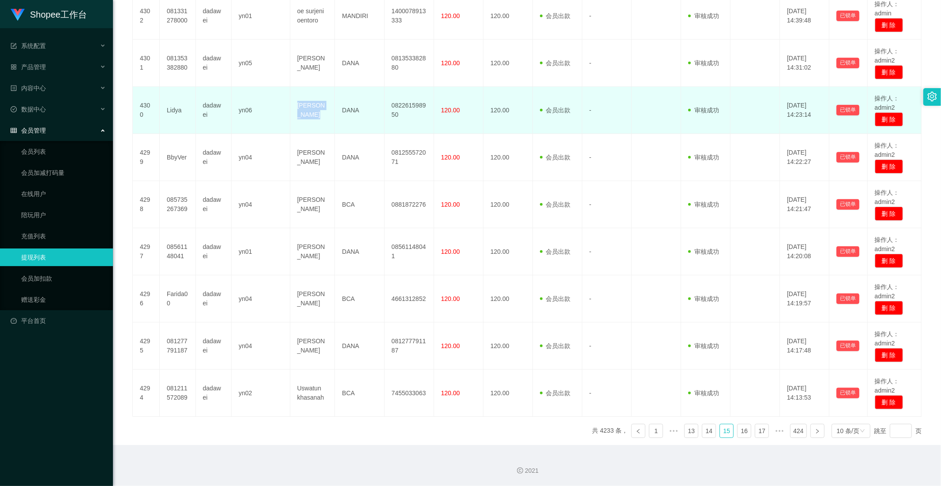
drag, startPoint x: 311, startPoint y: 122, endPoint x: 297, endPoint y: 110, distance: 17.8
click at [297, 110] on td "[PERSON_NAME]" at bounding box center [312, 110] width 45 height 47
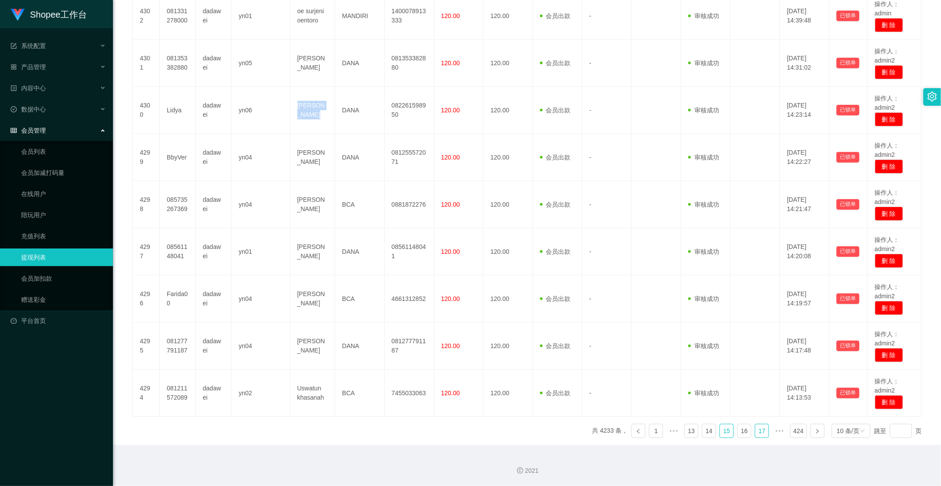
click at [759, 434] on link "17" at bounding box center [761, 431] width 13 height 13
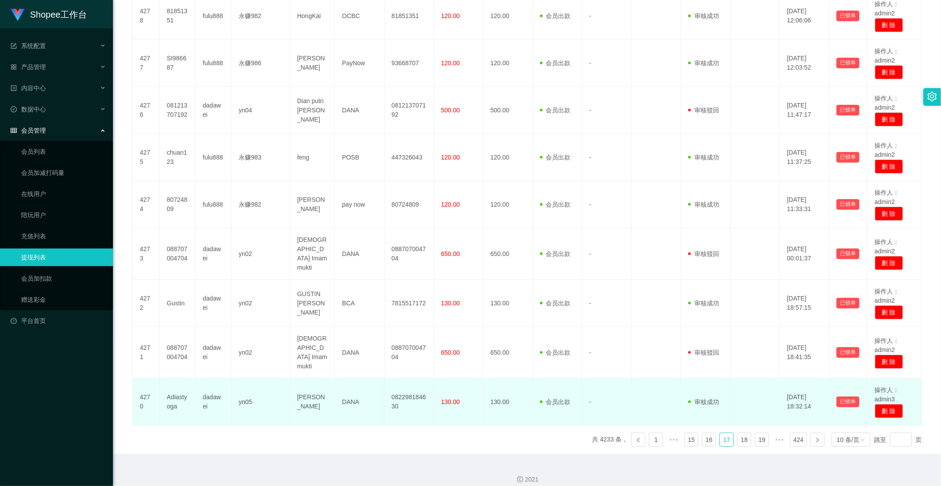
drag, startPoint x: 299, startPoint y: 406, endPoint x: 293, endPoint y: 384, distance: 22.5
click at [294, 384] on td "[PERSON_NAME]" at bounding box center [312, 402] width 45 height 47
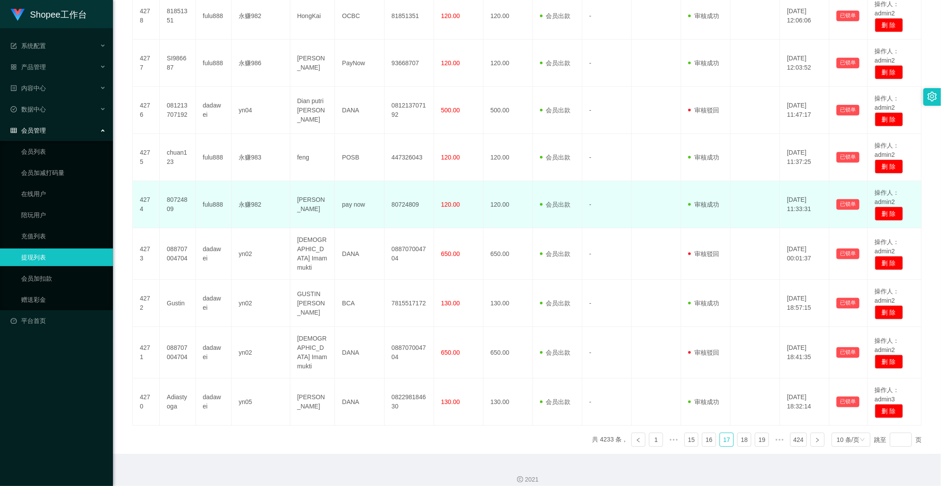
scroll to position [144, 0]
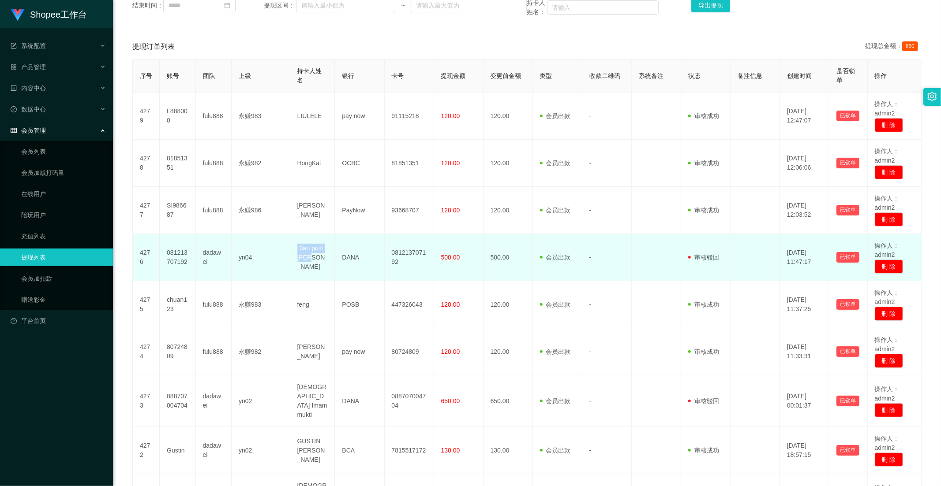
drag, startPoint x: 314, startPoint y: 262, endPoint x: 294, endPoint y: 250, distance: 24.0
click at [294, 250] on td "Dian putri [PERSON_NAME]" at bounding box center [312, 257] width 45 height 47
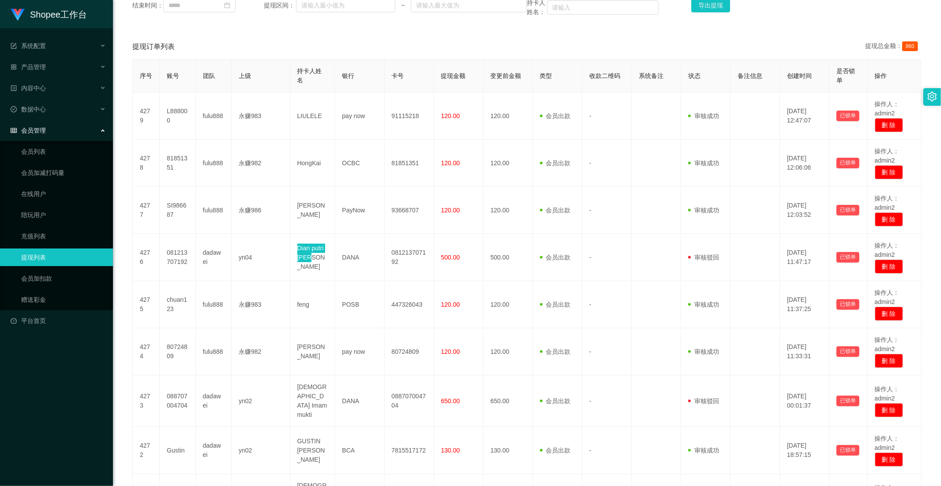
scroll to position [292, 0]
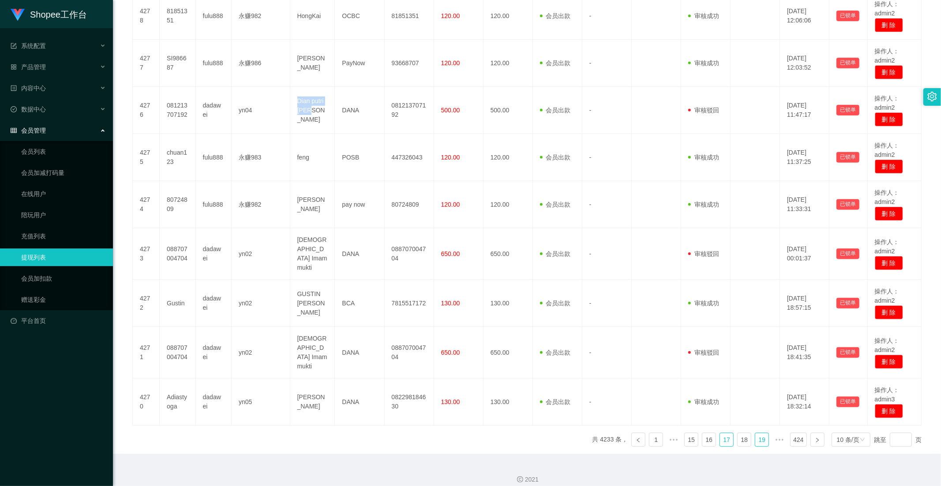
click at [760, 434] on link "19" at bounding box center [761, 440] width 13 height 13
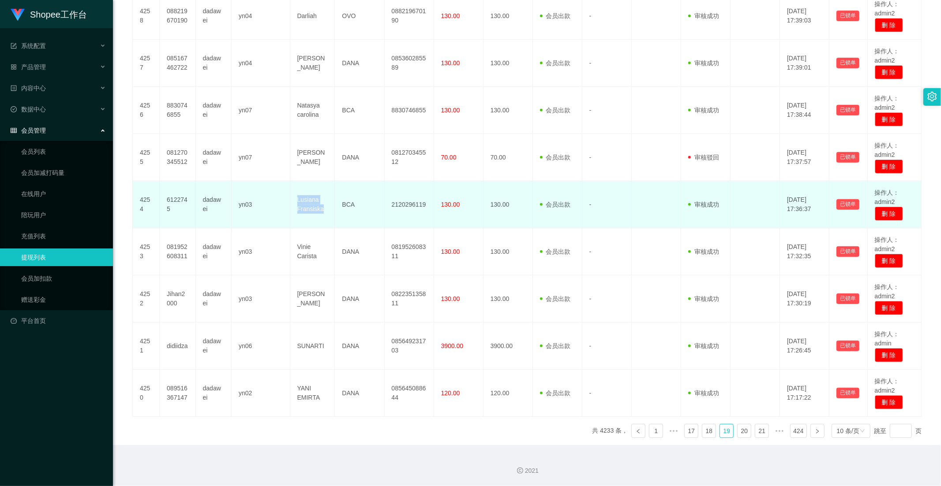
drag, startPoint x: 322, startPoint y: 205, endPoint x: 296, endPoint y: 196, distance: 27.3
click at [296, 196] on td "Lusiana Fransiska" at bounding box center [312, 204] width 45 height 47
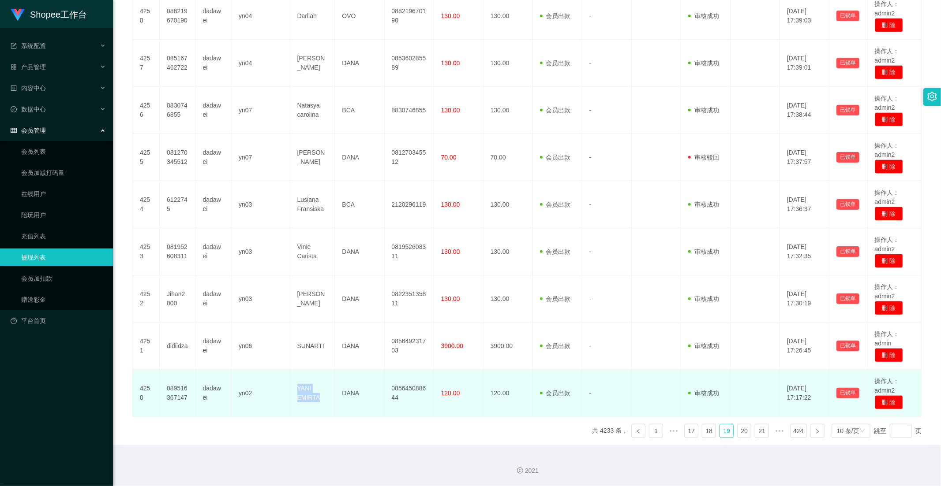
drag, startPoint x: 307, startPoint y: 397, endPoint x: 296, endPoint y: 393, distance: 12.1
click at [296, 393] on td "YANI EMIRTA" at bounding box center [312, 393] width 45 height 47
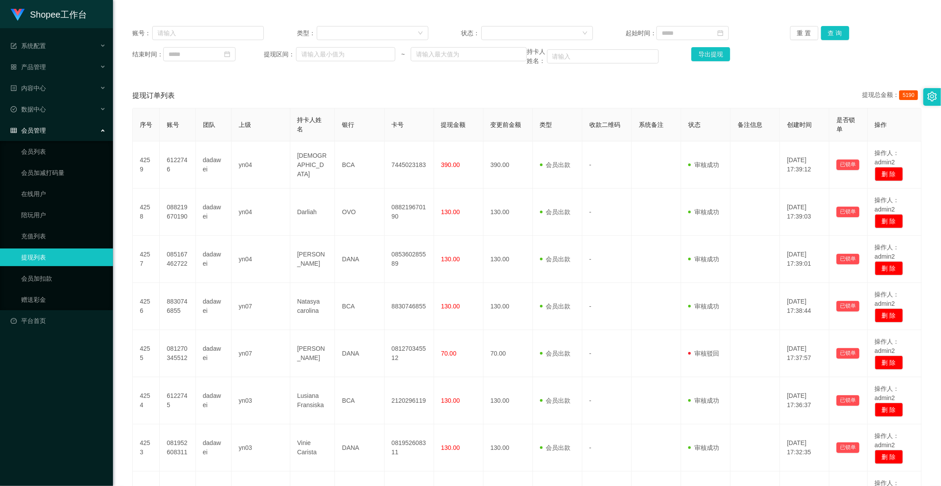
scroll to position [46, 0]
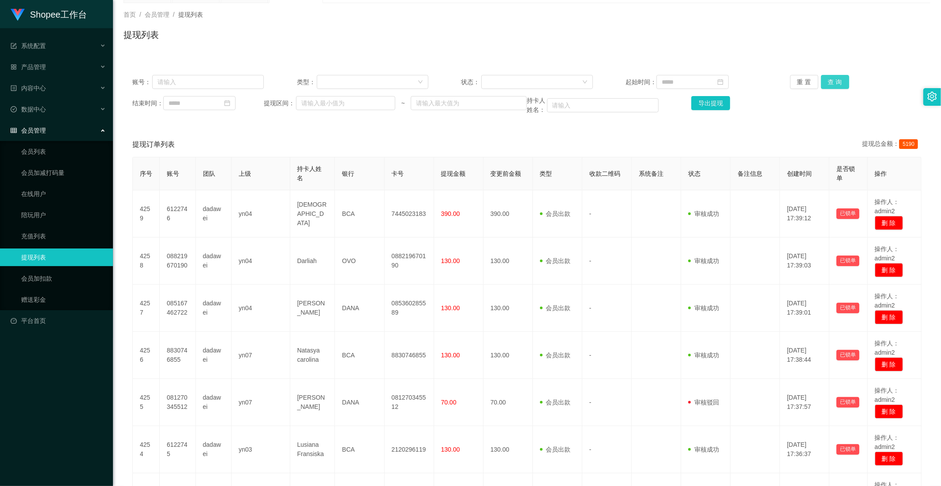
click at [828, 76] on button "查 询" at bounding box center [835, 82] width 28 height 14
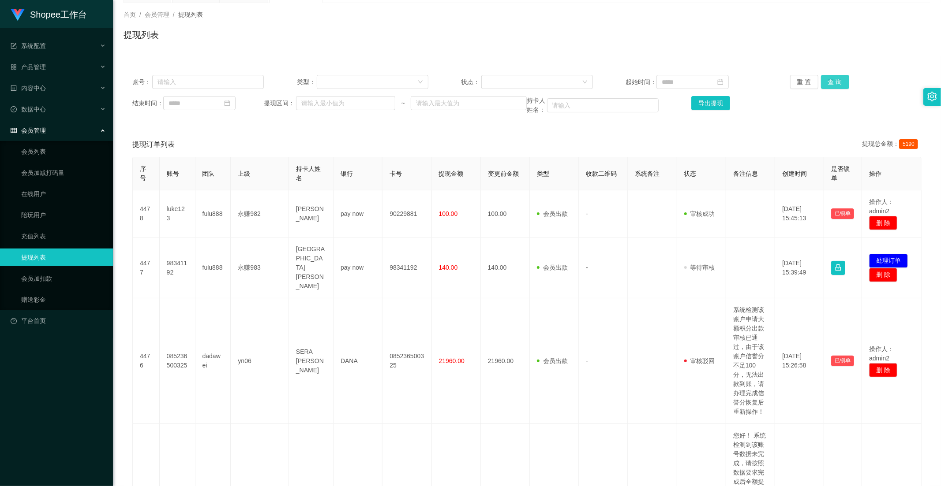
scroll to position [0, 0]
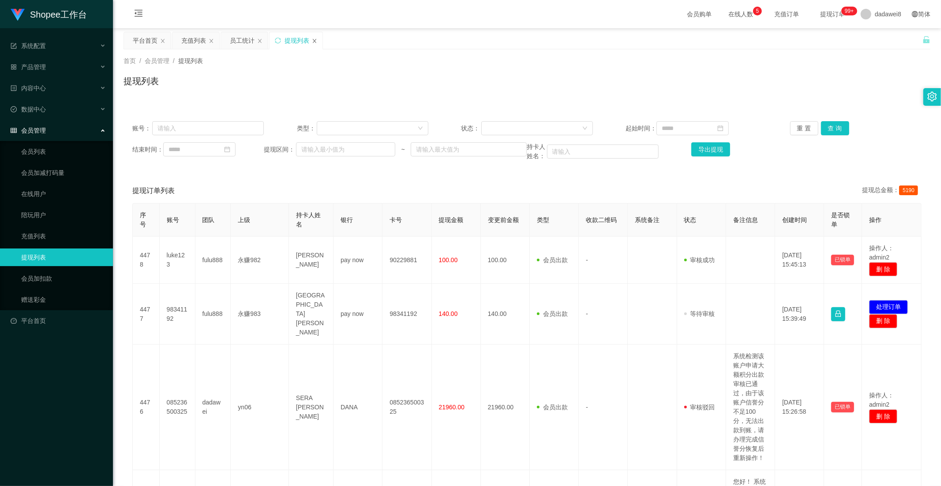
click at [315, 40] on icon "图标: close" at bounding box center [314, 40] width 5 height 5
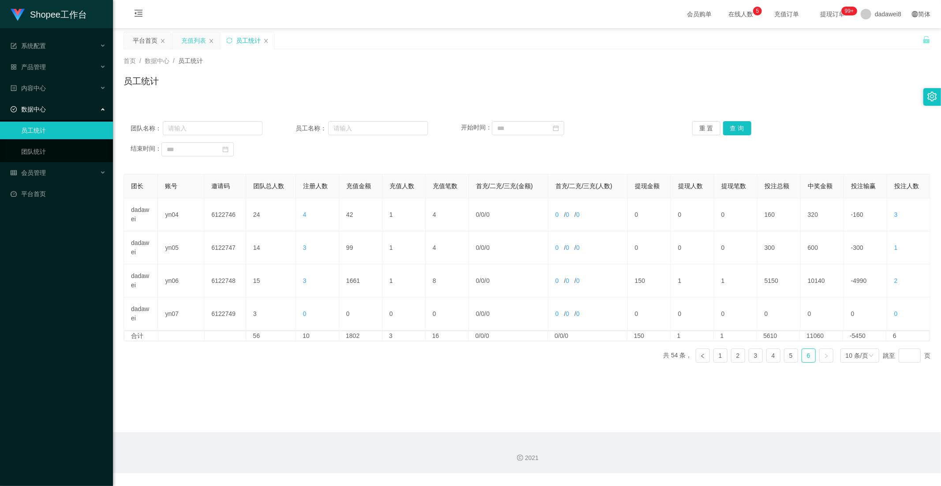
click at [197, 46] on div "充值列表" at bounding box center [193, 40] width 25 height 17
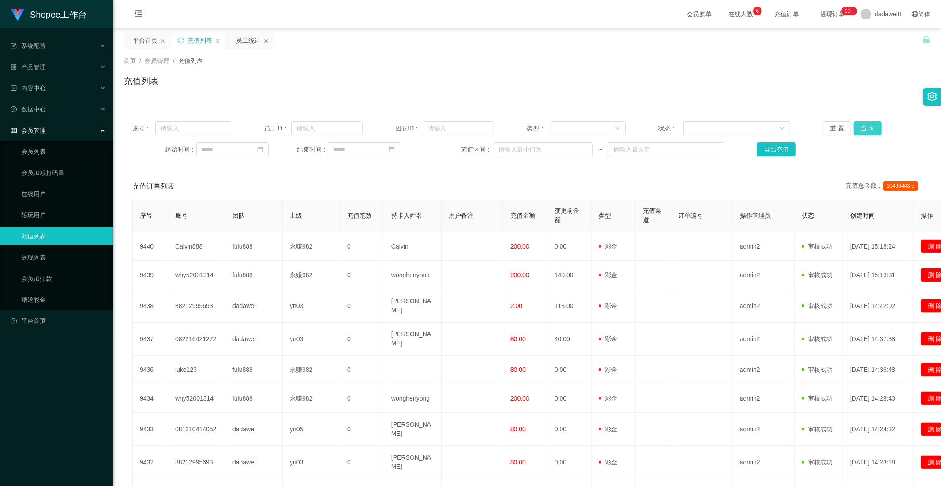
click at [856, 131] on button "查 询" at bounding box center [867, 128] width 28 height 14
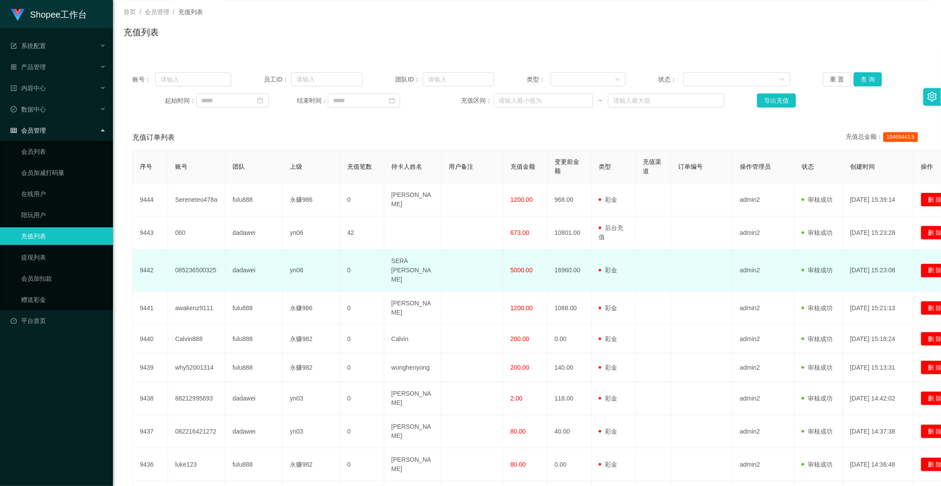
scroll to position [129, 0]
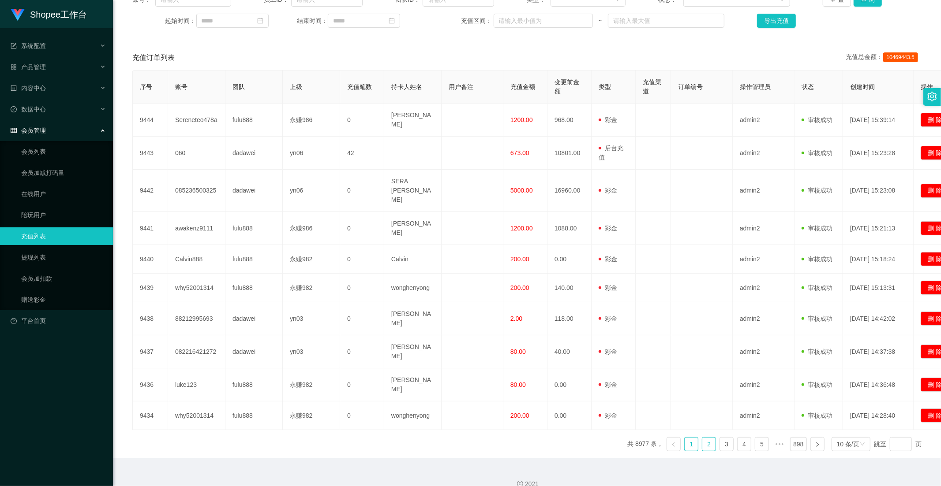
click at [704, 438] on link "2" at bounding box center [708, 444] width 13 height 13
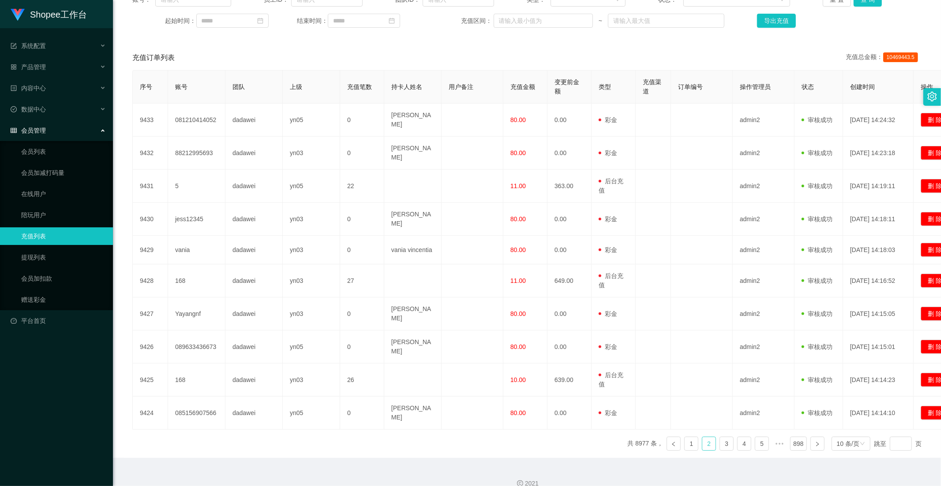
scroll to position [120, 0]
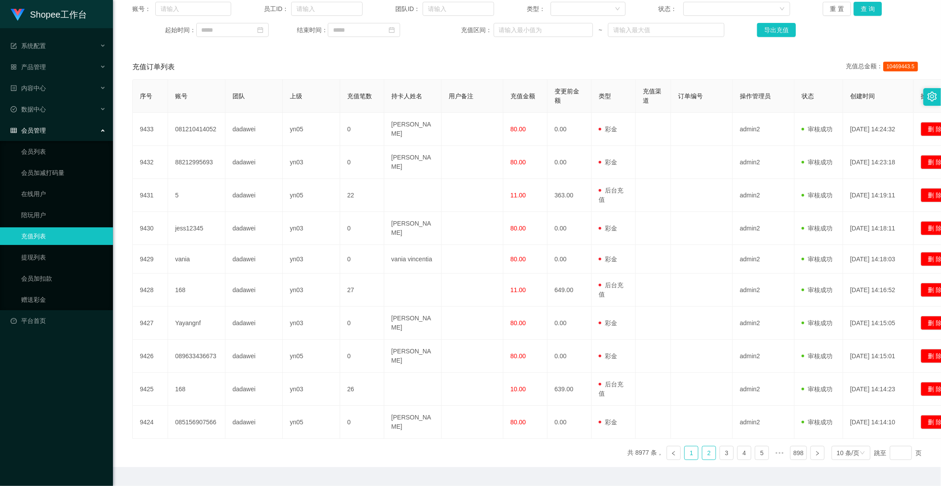
click at [692, 447] on link "1" at bounding box center [691, 453] width 13 height 13
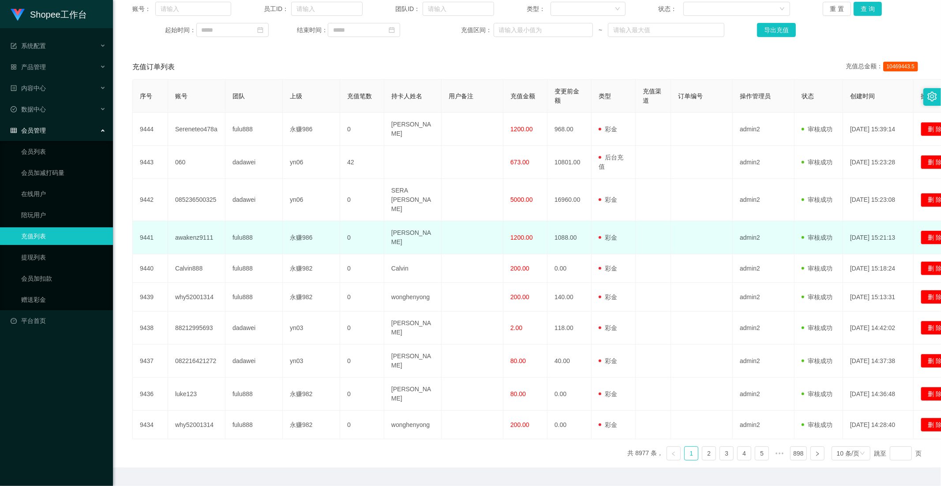
scroll to position [0, 0]
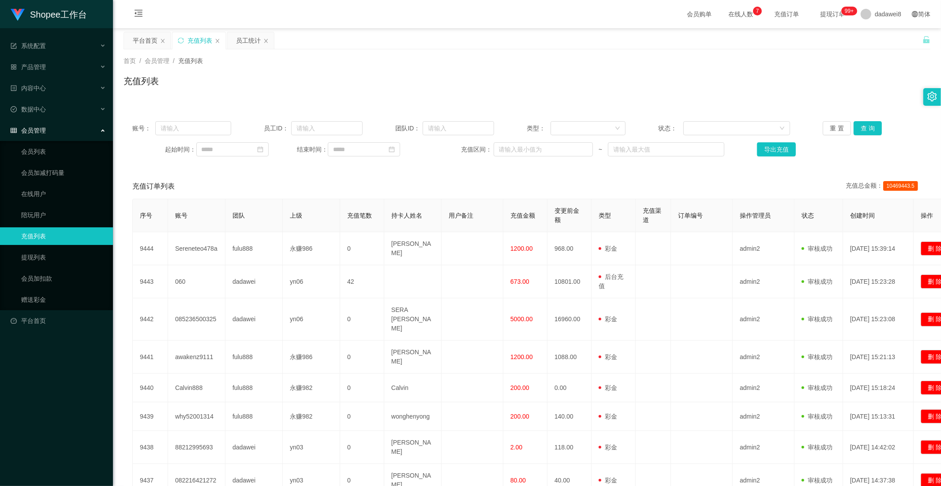
drag, startPoint x: 248, startPoint y: 41, endPoint x: 316, endPoint y: 101, distance: 90.9
click at [247, 41] on div "员工统计" at bounding box center [248, 40] width 25 height 17
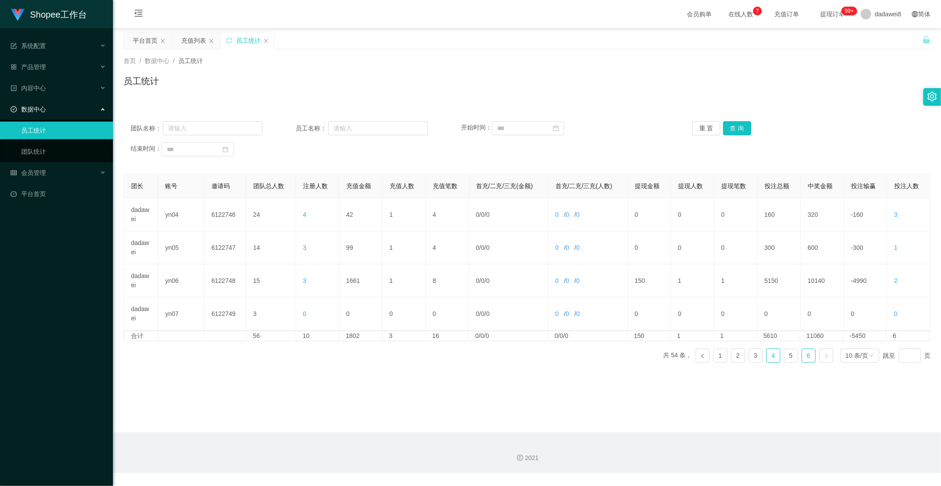
click at [767, 355] on link "4" at bounding box center [773, 355] width 13 height 13
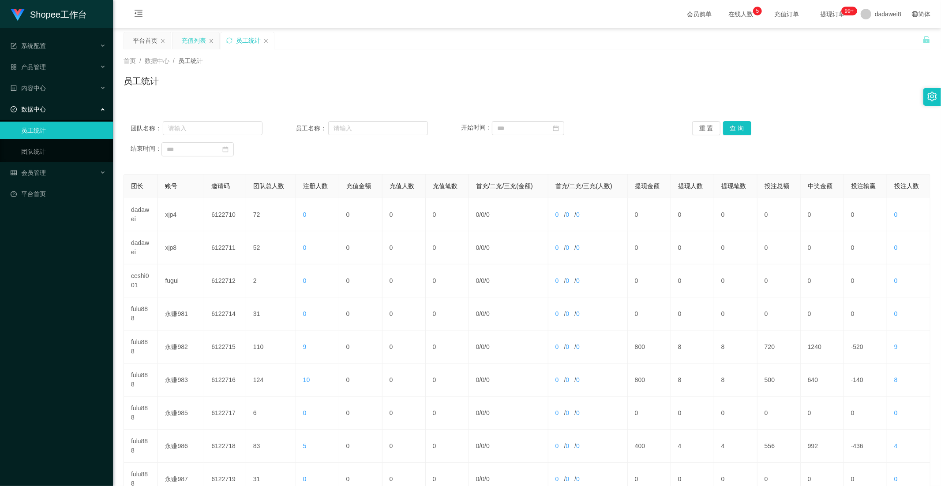
click at [196, 45] on div "充值列表" at bounding box center [193, 40] width 25 height 17
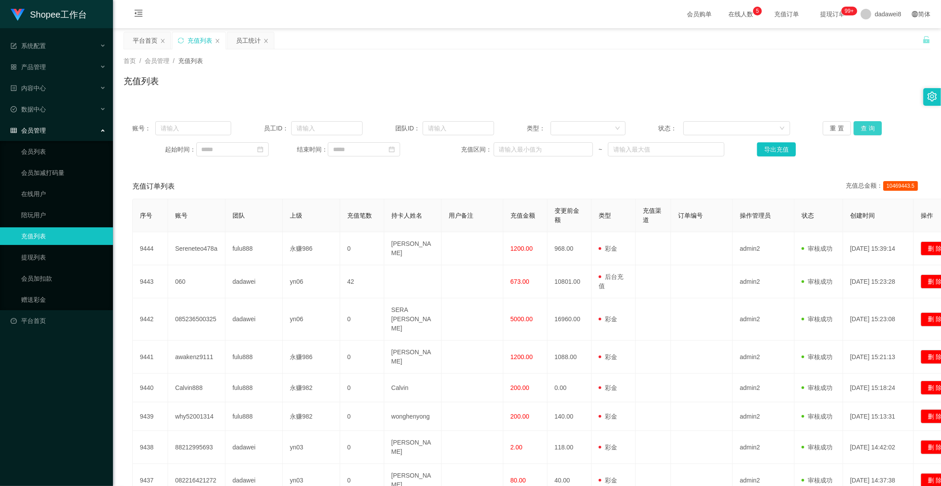
click at [869, 131] on button "查 询" at bounding box center [867, 128] width 28 height 14
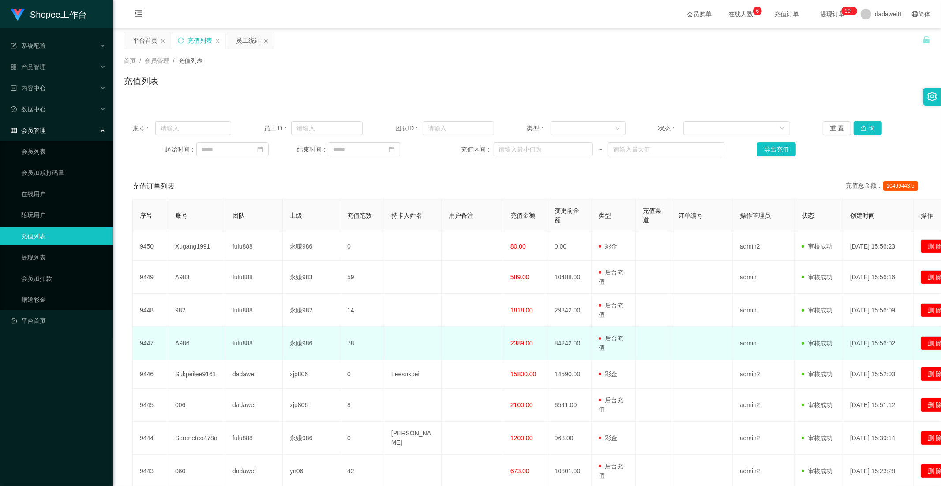
click at [513, 342] on span "2389.00" at bounding box center [521, 343] width 22 height 7
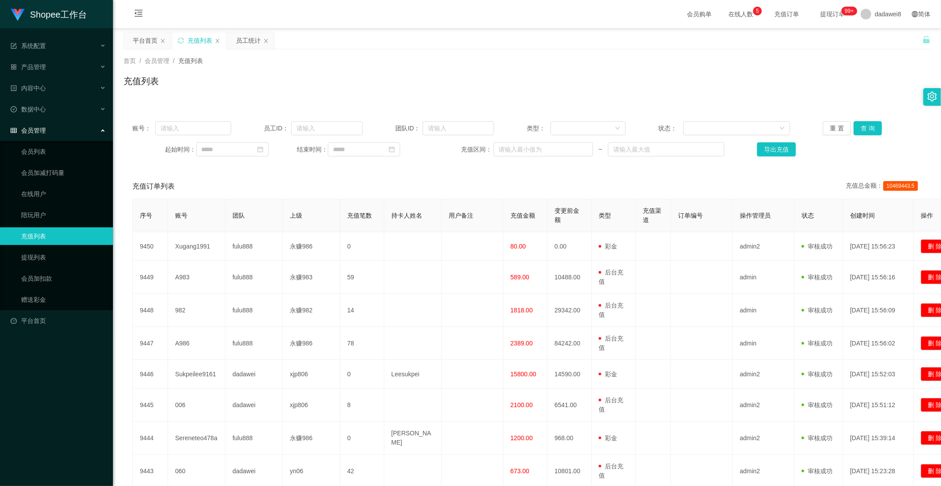
drag, startPoint x: 219, startPoint y: 227, endPoint x: 222, endPoint y: 216, distance: 11.0
click at [219, 227] on th "账号" at bounding box center [196, 215] width 57 height 33
click at [155, 46] on div "平台首页" at bounding box center [145, 40] width 25 height 17
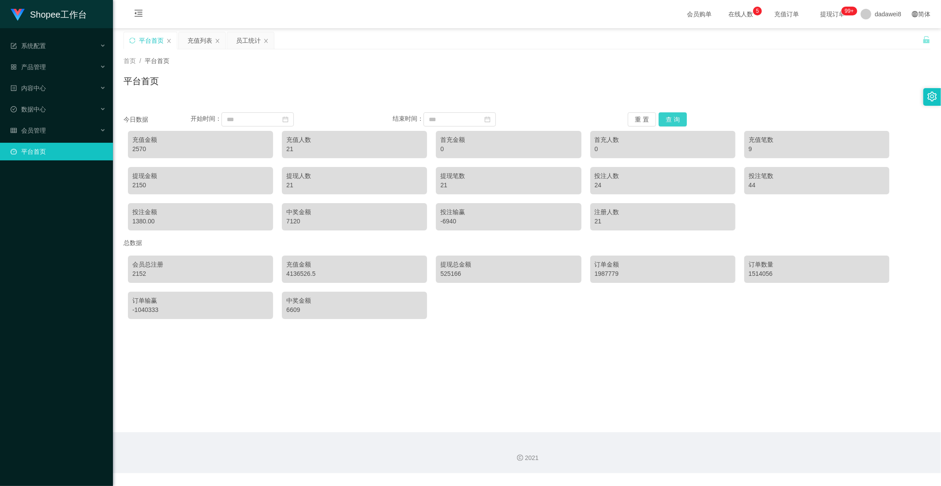
click at [665, 122] on button "查 询" at bounding box center [672, 119] width 28 height 14
click at [242, 37] on div "员工统计" at bounding box center [248, 40] width 25 height 17
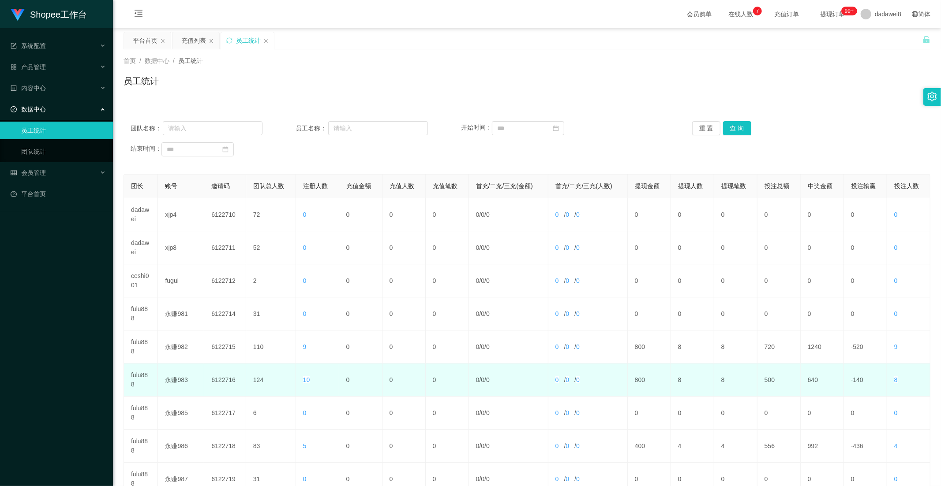
scroll to position [123, 0]
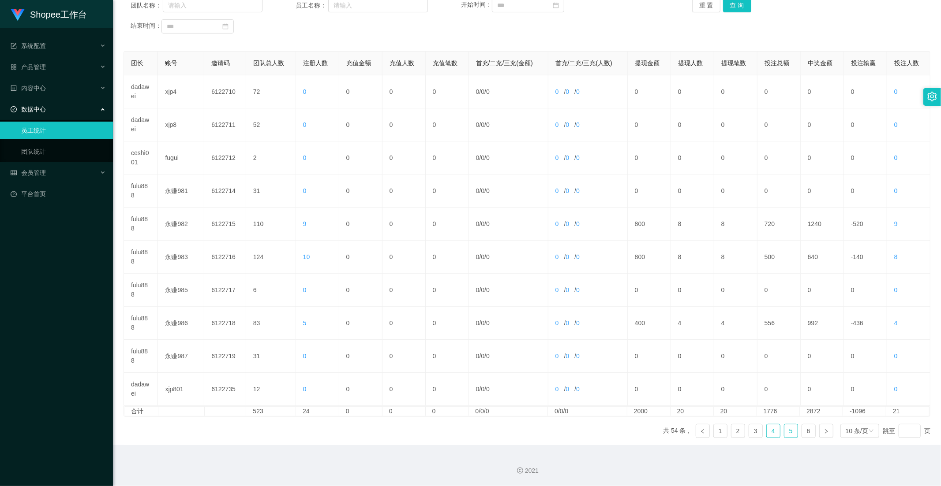
click at [784, 433] on link "5" at bounding box center [790, 431] width 13 height 13
click at [772, 434] on link "4" at bounding box center [773, 431] width 13 height 13
click at [790, 430] on link "5" at bounding box center [790, 431] width 13 height 13
click at [802, 434] on link "6" at bounding box center [808, 431] width 13 height 13
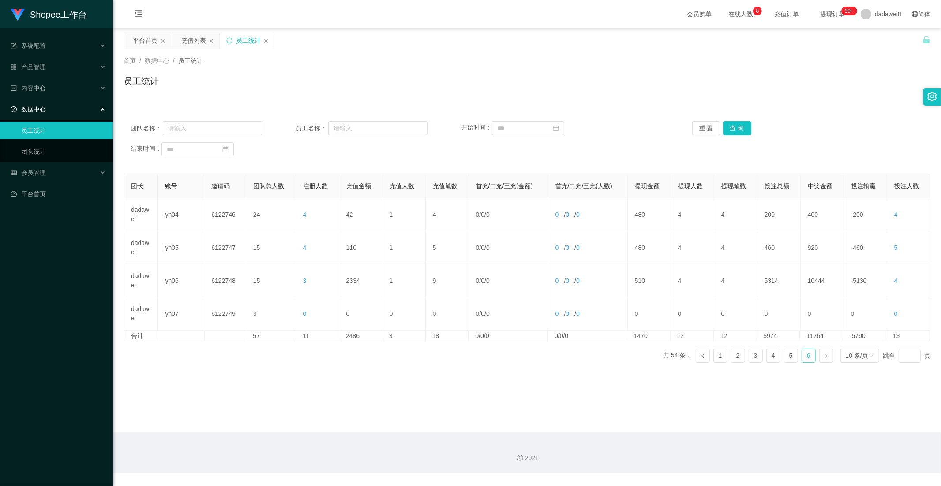
scroll to position [0, 0]
click at [784, 356] on link "5" at bounding box center [790, 355] width 13 height 13
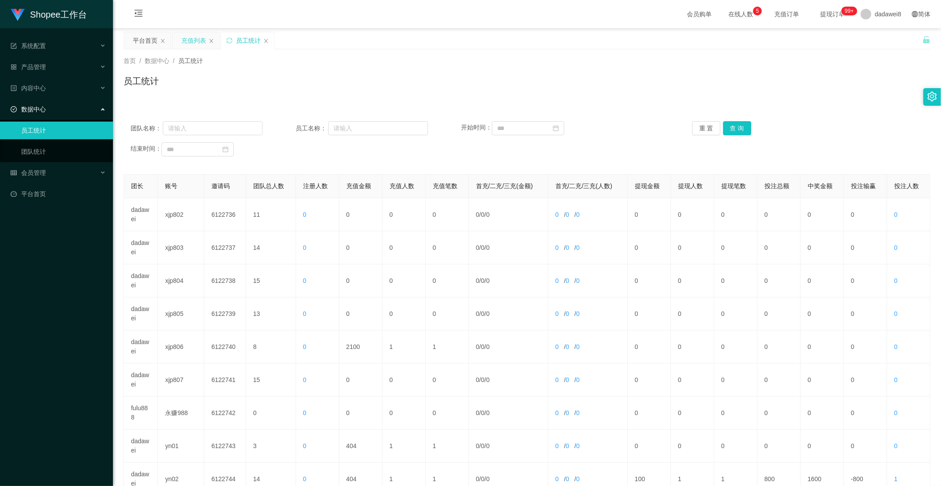
click at [182, 37] on div "充值列表" at bounding box center [193, 40] width 25 height 17
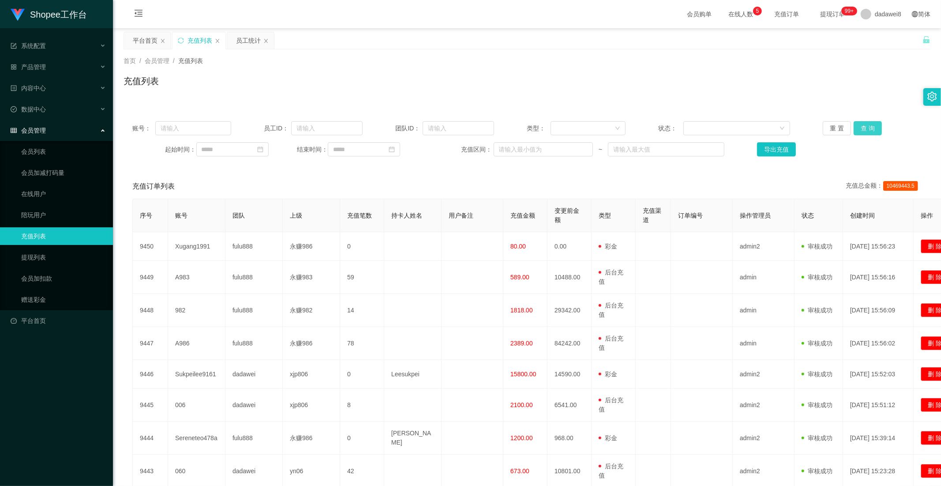
click at [861, 124] on button "查 询" at bounding box center [867, 128] width 28 height 14
drag, startPoint x: 855, startPoint y: 130, endPoint x: 846, endPoint y: 135, distance: 10.3
click at [855, 130] on button "查 询" at bounding box center [867, 128] width 28 height 14
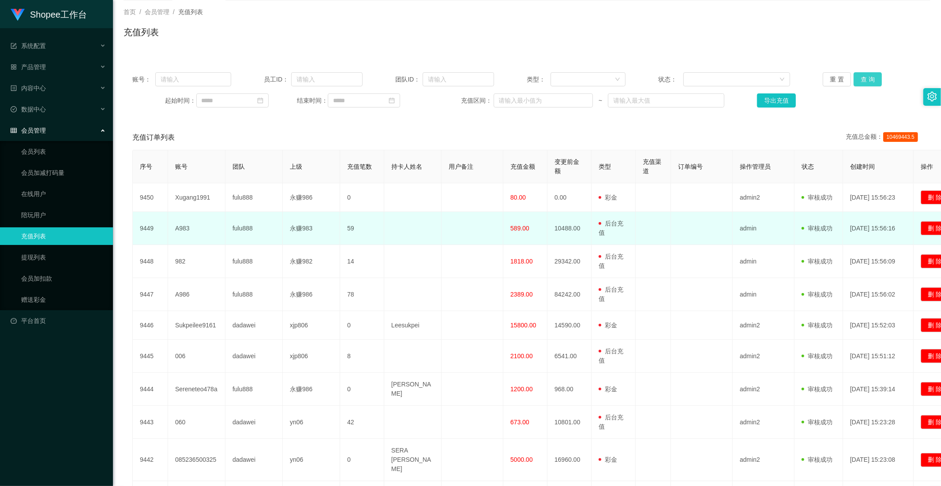
scroll to position [98, 0]
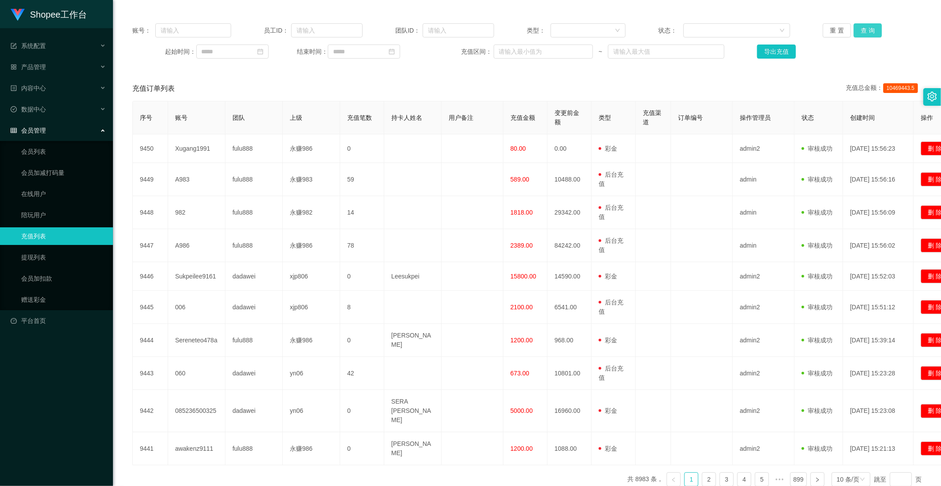
click at [858, 26] on button "查 询" at bounding box center [867, 30] width 28 height 14
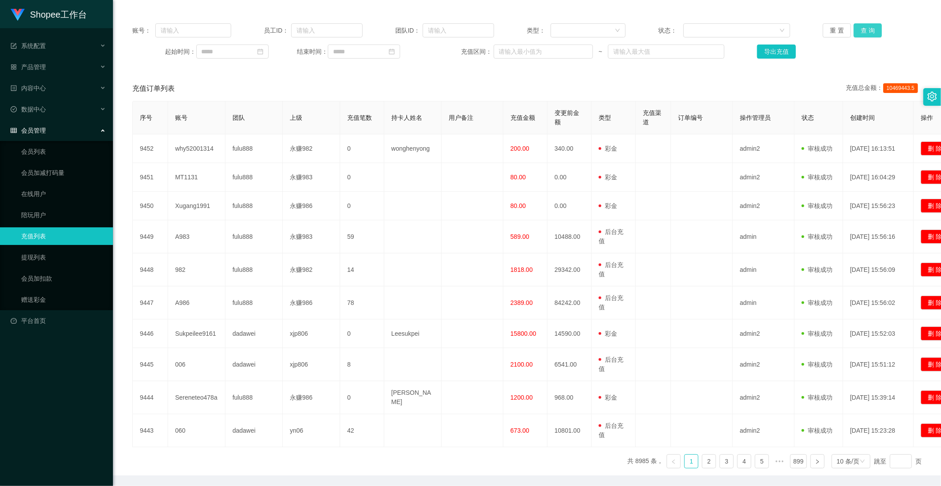
click at [868, 31] on button "查 询" at bounding box center [867, 30] width 28 height 14
